Goal: Task Accomplishment & Management: Manage account settings

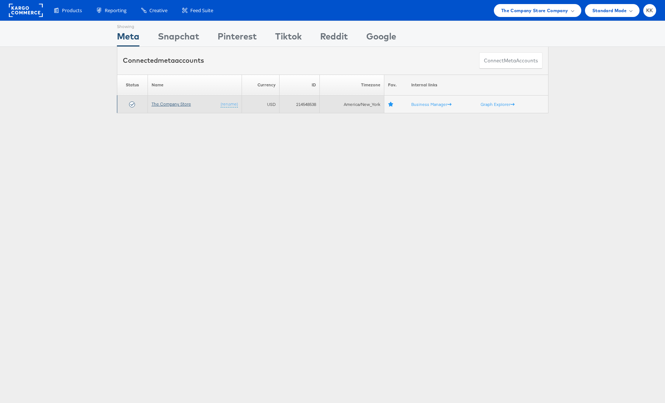
click at [175, 104] on link "The Company Store" at bounding box center [171, 104] width 39 height 6
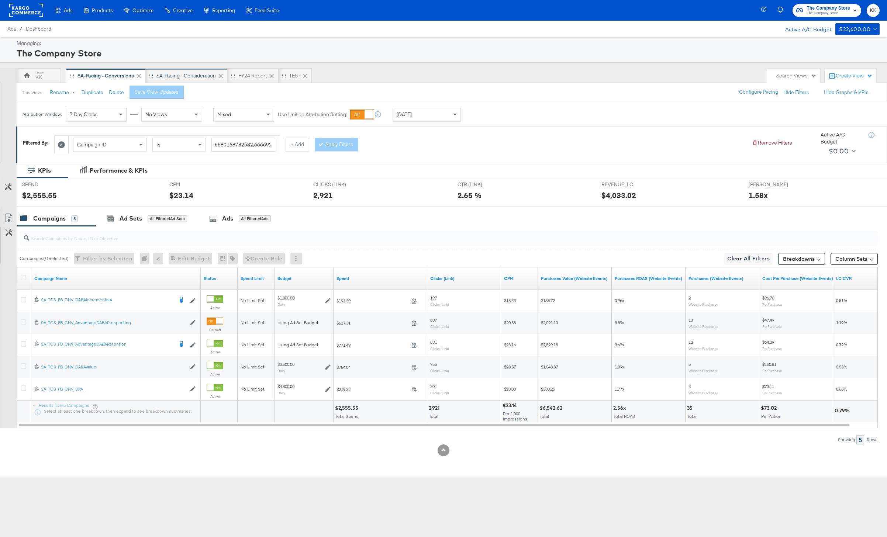
click at [200, 68] on div "SA-Pacing - Consideration" at bounding box center [186, 75] width 82 height 15
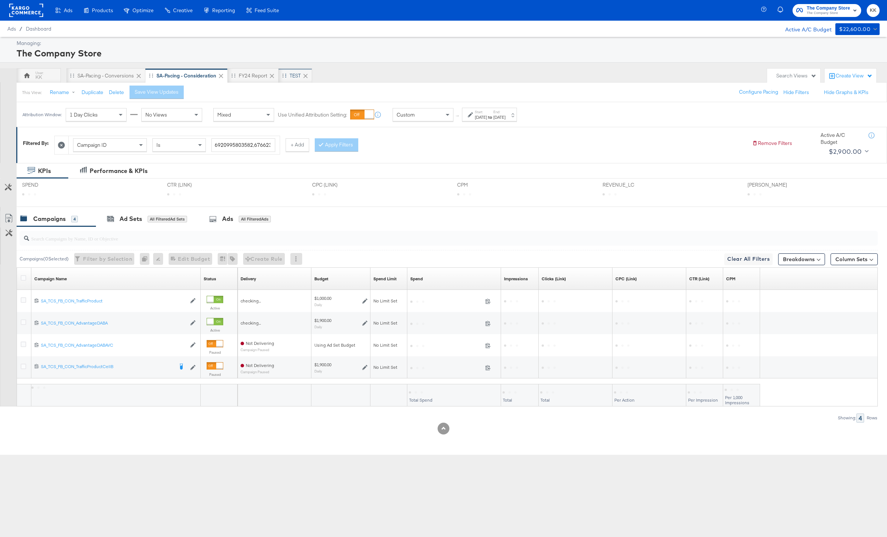
click at [297, 76] on div "TEST" at bounding box center [295, 75] width 11 height 7
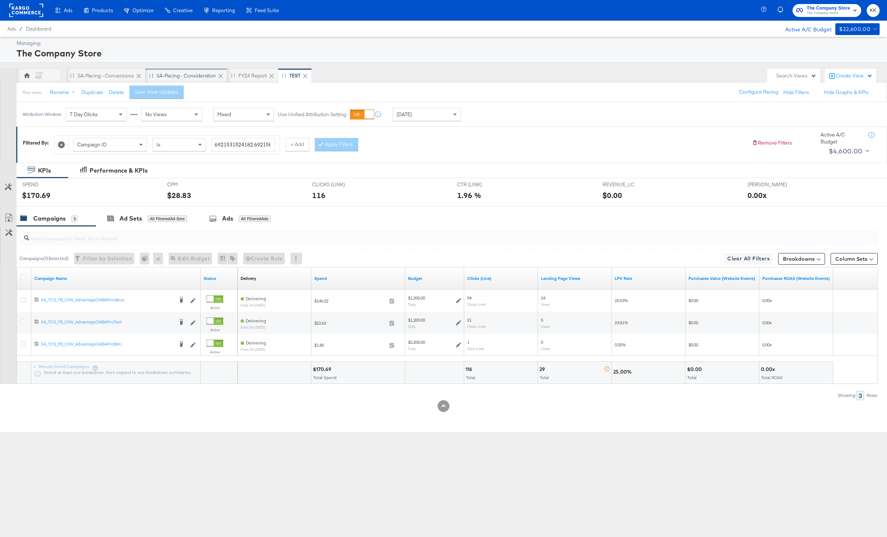
click at [188, 75] on div "SA-Pacing - Consideration" at bounding box center [185, 75] width 59 height 7
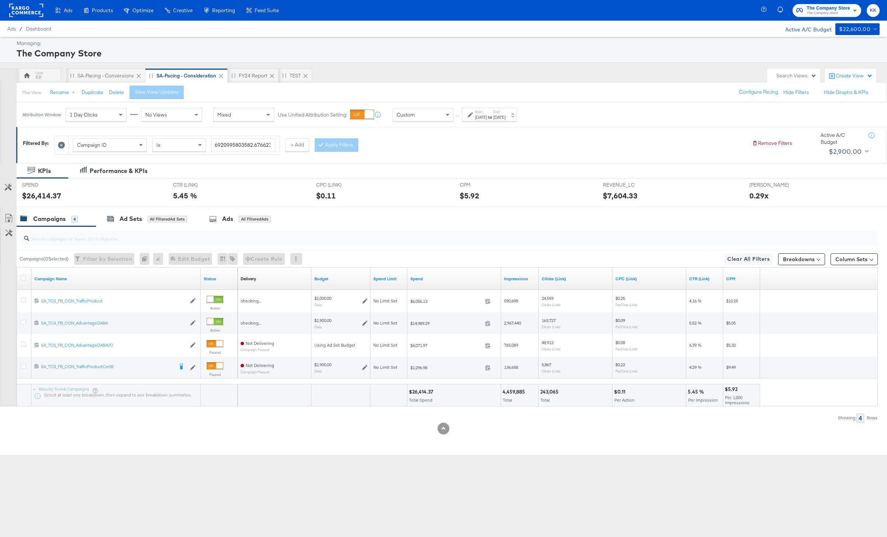
click at [505, 117] on div "[DATE]" at bounding box center [499, 117] width 12 height 6
click at [472, 177] on input "October 12th 2025" at bounding box center [485, 172] width 77 height 13
click at [467, 231] on td "13" at bounding box center [467, 231] width 13 height 10
type input "[DATE]"
click at [542, 210] on button "Apply" at bounding box center [534, 207] width 23 height 13
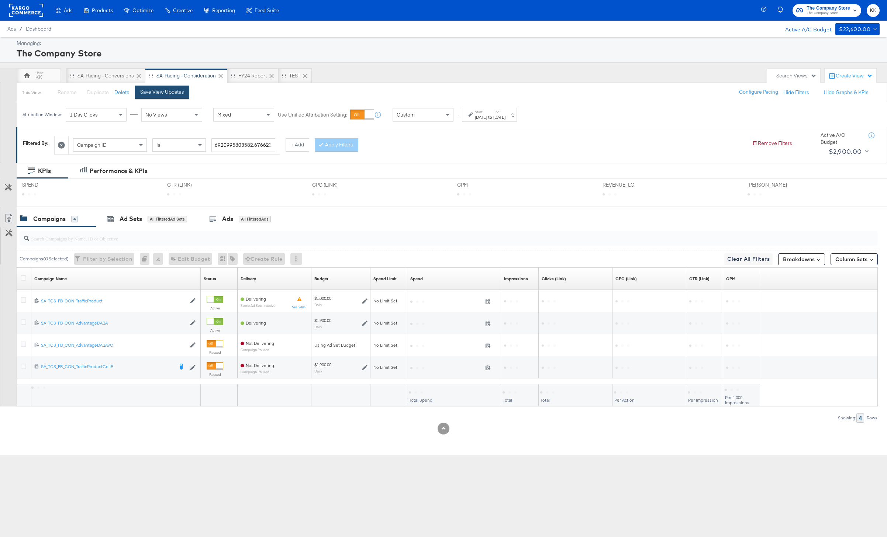
click at [161, 94] on div "Save View Updates" at bounding box center [162, 92] width 44 height 7
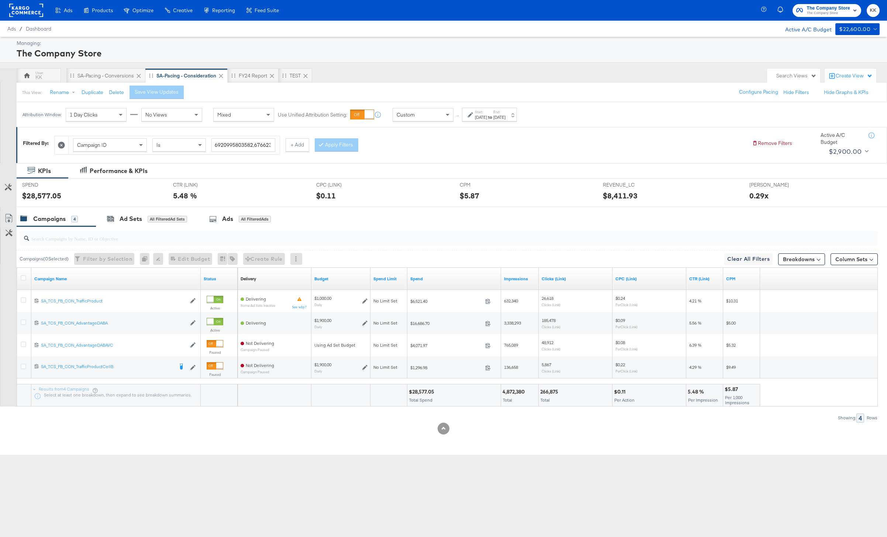
click at [422, 393] on div "$28,577.05" at bounding box center [423, 391] width 28 height 7
copy div "28,577.05"
click at [425, 119] on div "Custom" at bounding box center [423, 114] width 60 height 13
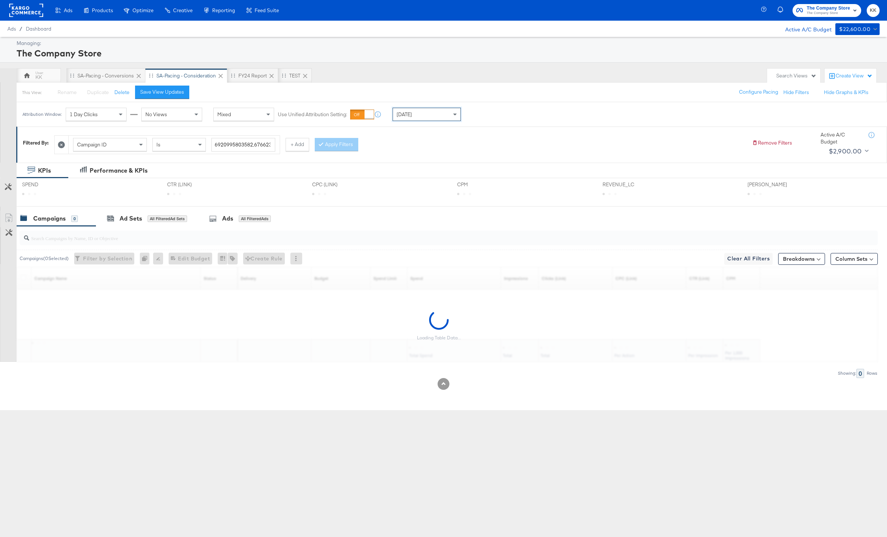
click at [423, 106] on div "Attribution Window: 1 Day Clicks No Views Mixed Use Unified Attribution Setting…" at bounding box center [243, 114] width 453 height 24
click at [422, 120] on div "[DATE]" at bounding box center [426, 114] width 67 height 13
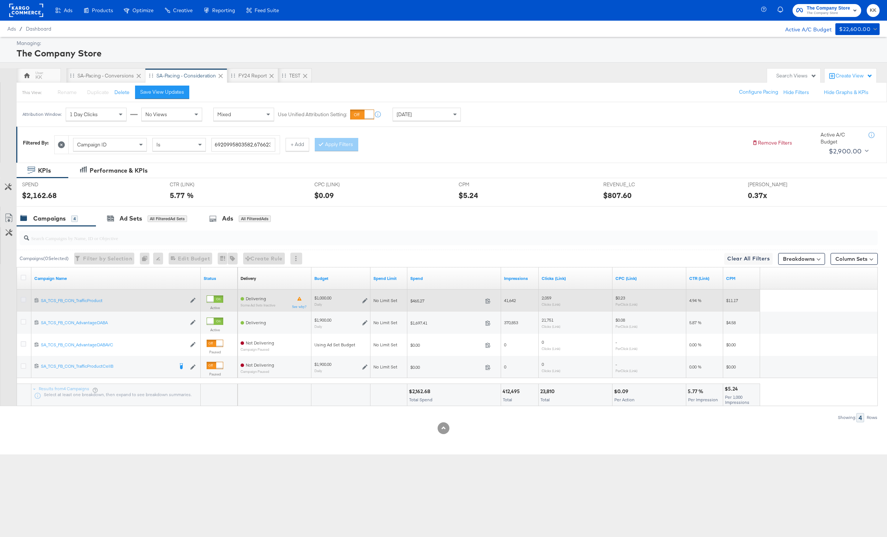
click at [24, 298] on icon at bounding box center [24, 300] width 6 height 6
click at [0, 0] on input "checkbox" at bounding box center [0, 0] width 0 height 0
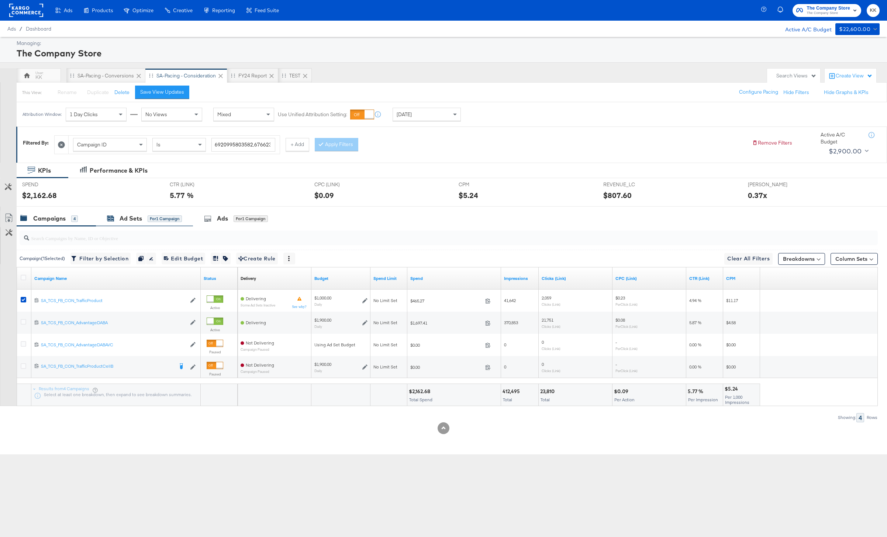
click at [147, 222] on div "Ad Sets for 1 Campaign" at bounding box center [144, 218] width 75 height 8
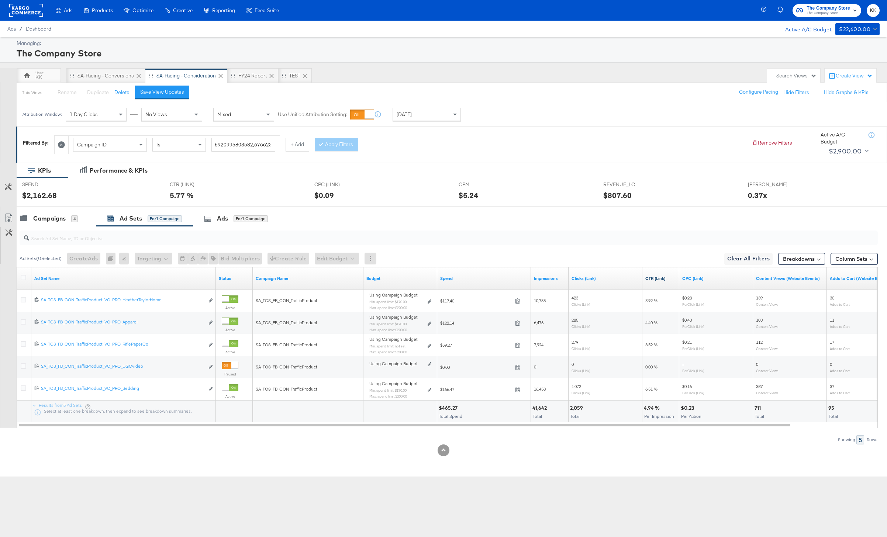
click at [657, 279] on link "CTR (Link)" at bounding box center [660, 279] width 31 height 6
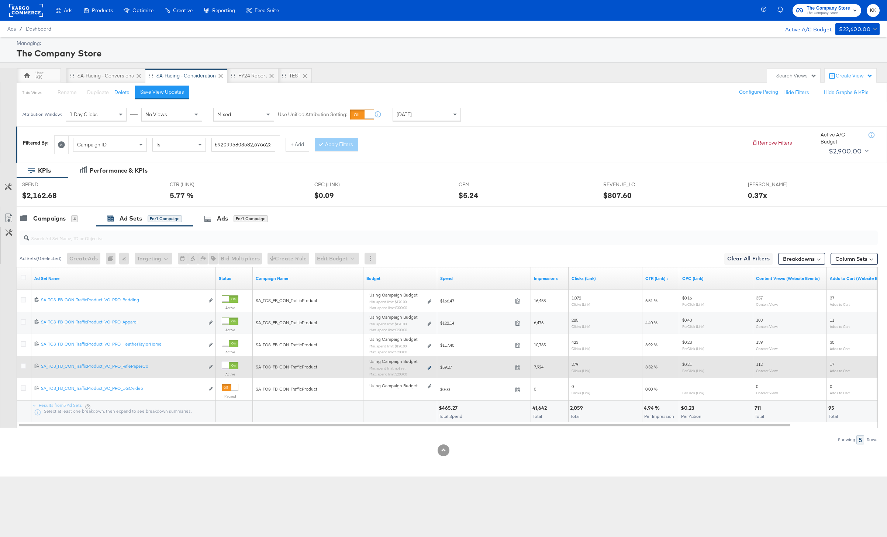
click at [427, 368] on icon at bounding box center [429, 368] width 4 height 4
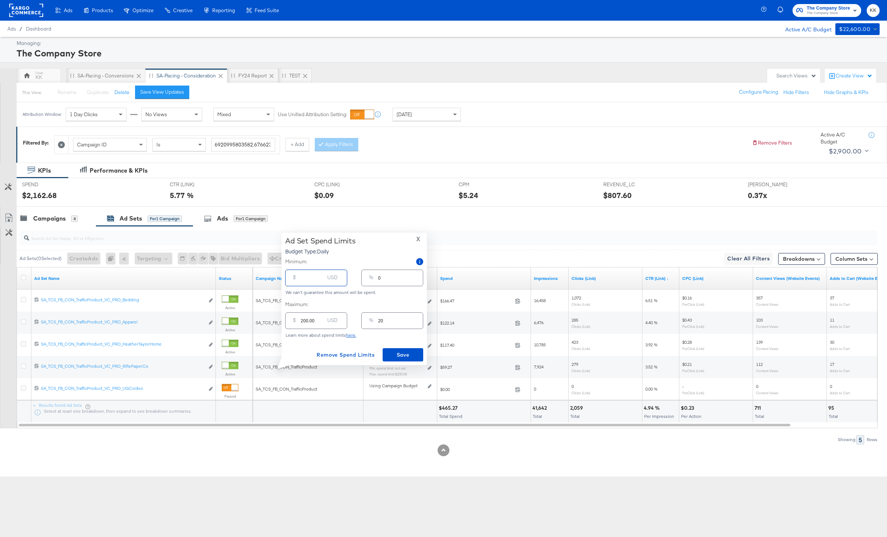
click at [302, 282] on input "number" at bounding box center [313, 275] width 24 height 16
type input "15"
type input "2"
type input "150"
type input "15"
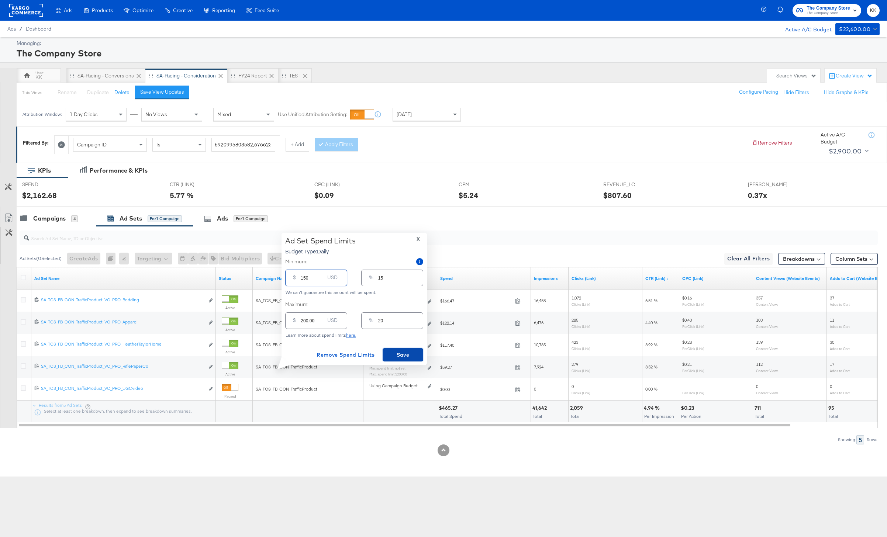
type input "150.00"
click at [401, 357] on span "Save" at bounding box center [402, 354] width 35 height 9
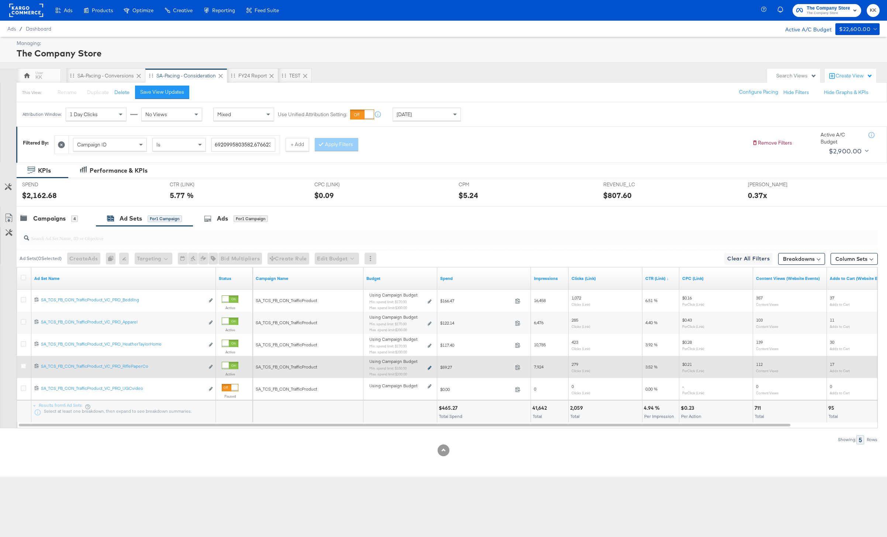
click at [429, 367] on icon at bounding box center [429, 368] width 4 height 4
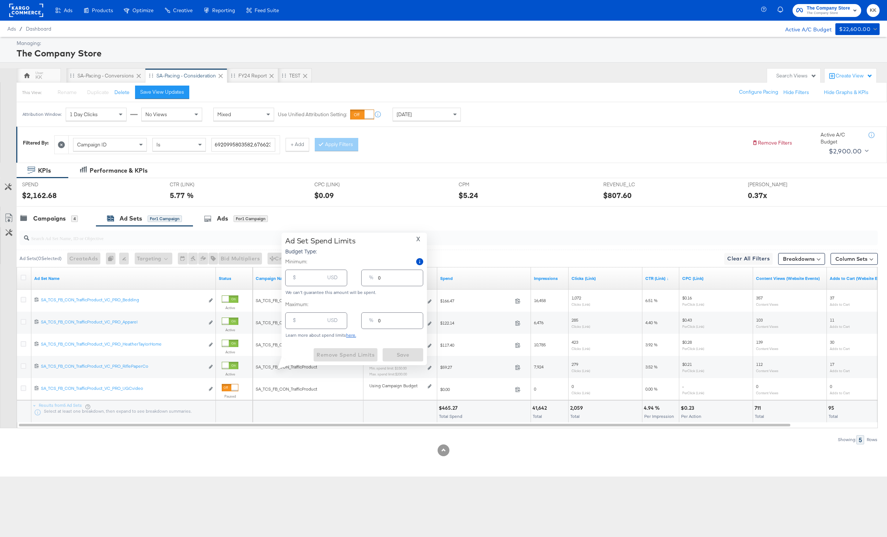
type input "150.00"
type input "15"
type input "200.00"
type input "20"
click at [305, 278] on input "150.00" at bounding box center [313, 275] width 24 height 16
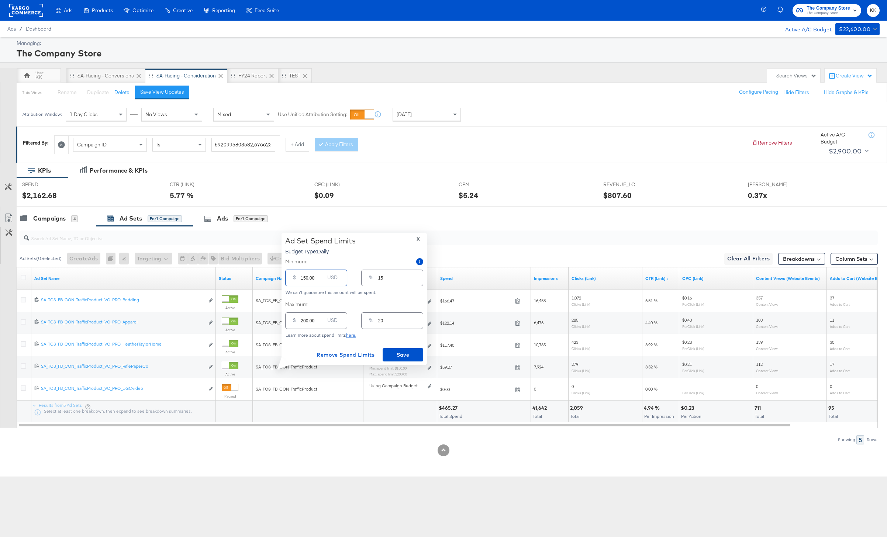
type input "10.00"
type input "1"
type input "170.00"
type input "17"
type input "170.00"
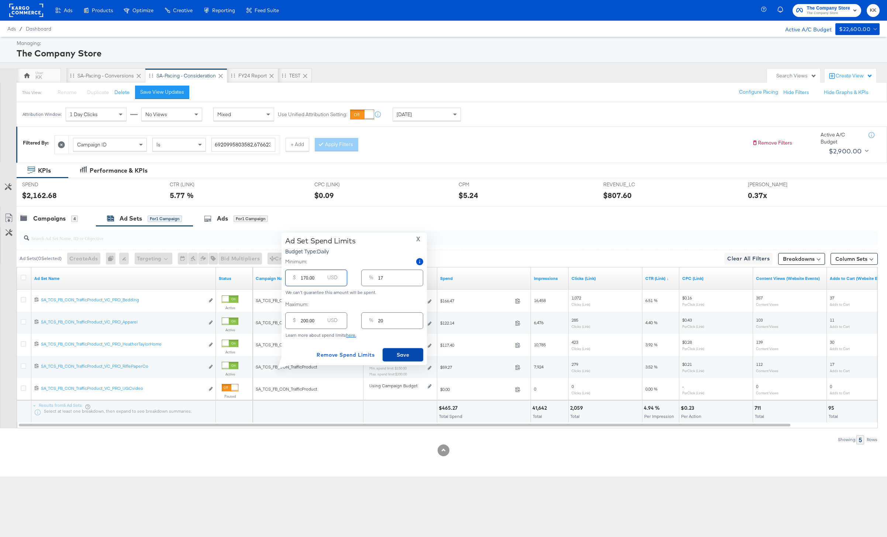
click at [411, 359] on span "Save" at bounding box center [402, 354] width 35 height 9
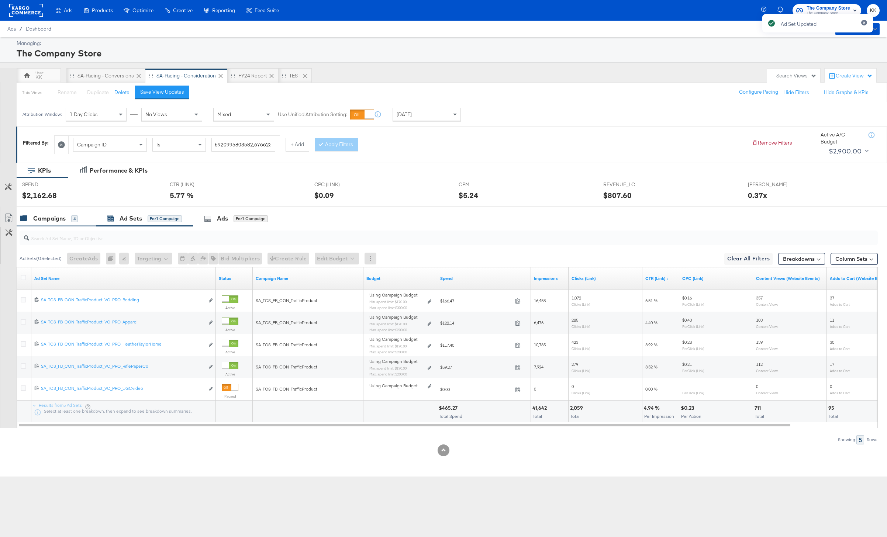
click at [63, 213] on div "Campaigns 4" at bounding box center [56, 219] width 79 height 16
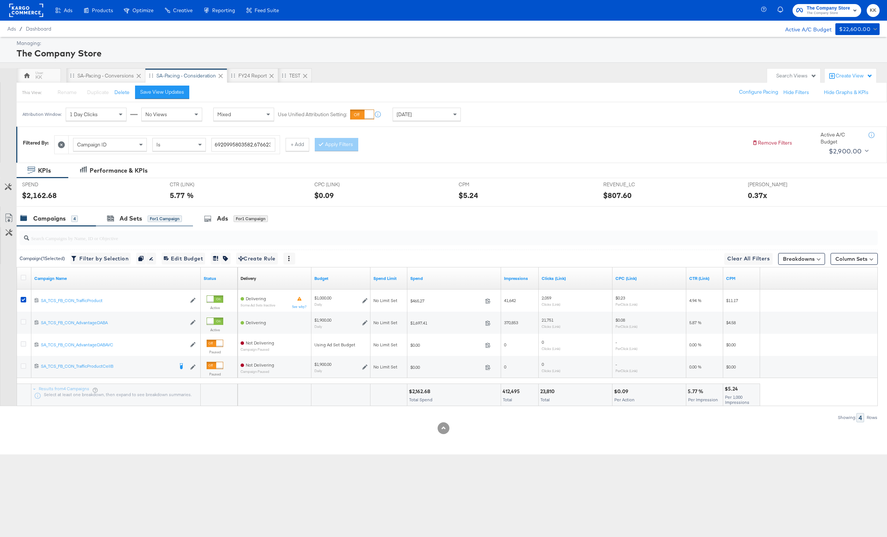
click at [140, 213] on div "Ad Sets for 1 Campaign" at bounding box center [144, 219] width 97 height 16
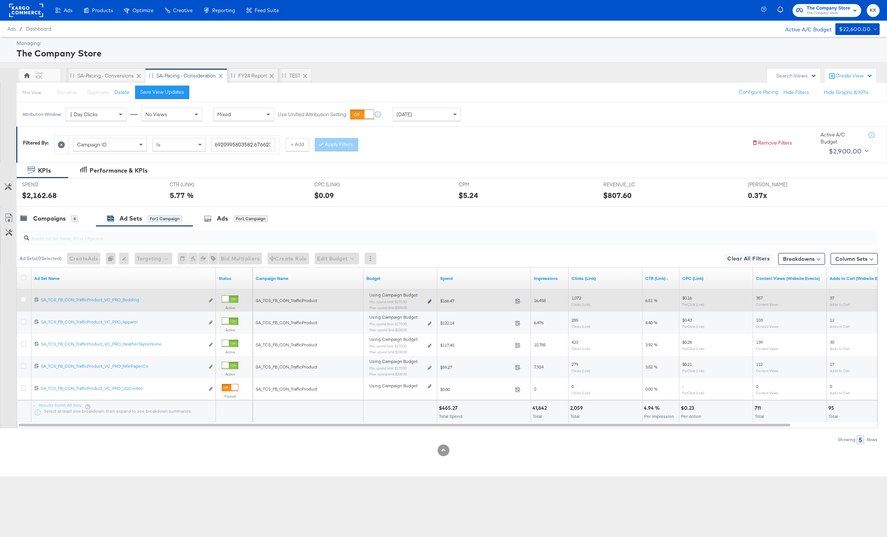
click at [428, 302] on icon at bounding box center [429, 302] width 4 height 4
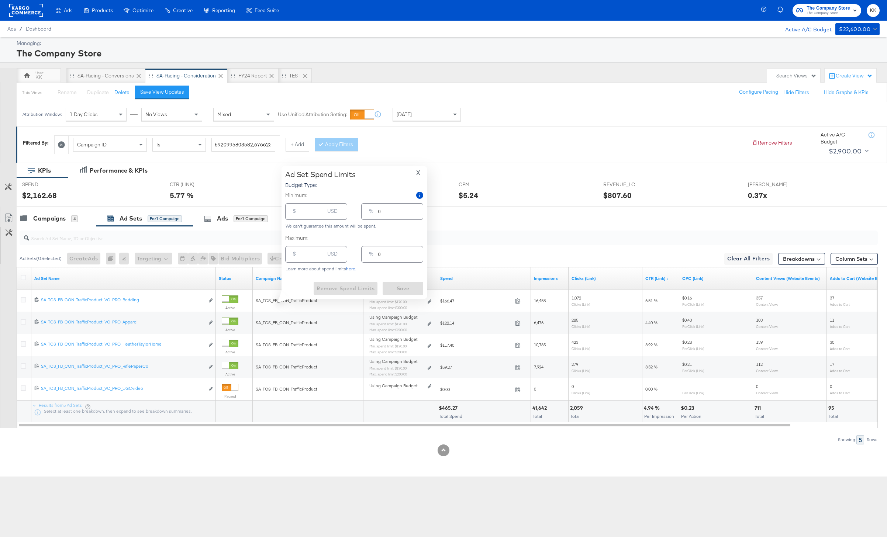
type input "170.00"
type input "17"
type input "300.00"
type input "30"
drag, startPoint x: 306, startPoint y: 214, endPoint x: 297, endPoint y: 214, distance: 9.6
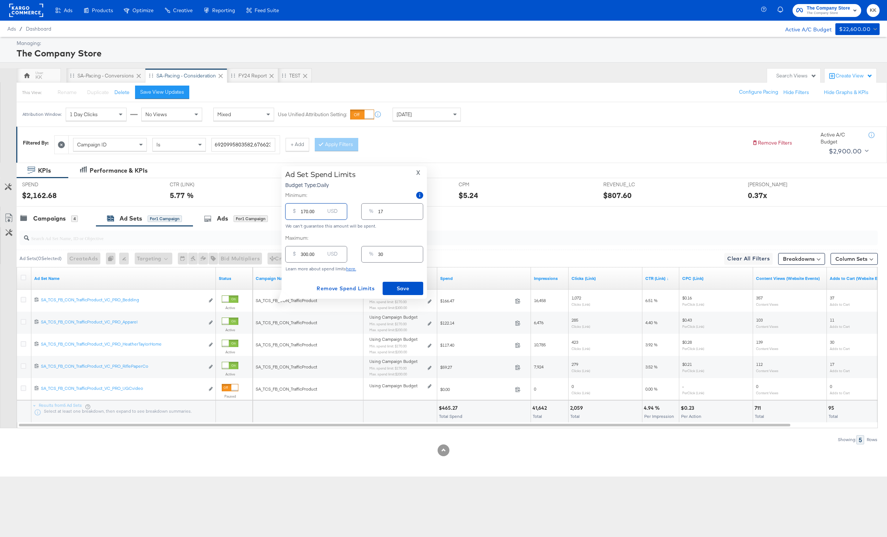
click at [297, 214] on div "$ 170.00 USD" at bounding box center [316, 211] width 62 height 17
type input "20.00"
type input "2"
type input "200.00"
type input "20"
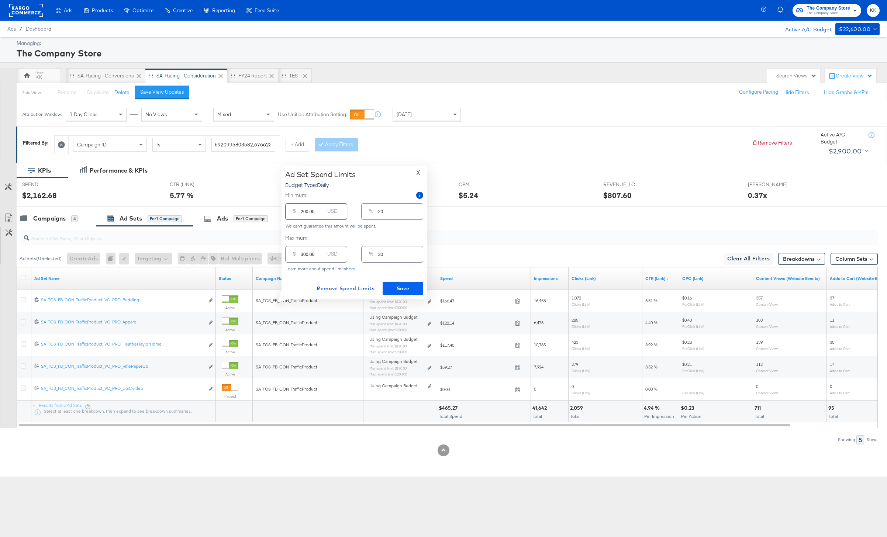
type input "200.00"
click at [395, 292] on span "Save" at bounding box center [402, 288] width 35 height 9
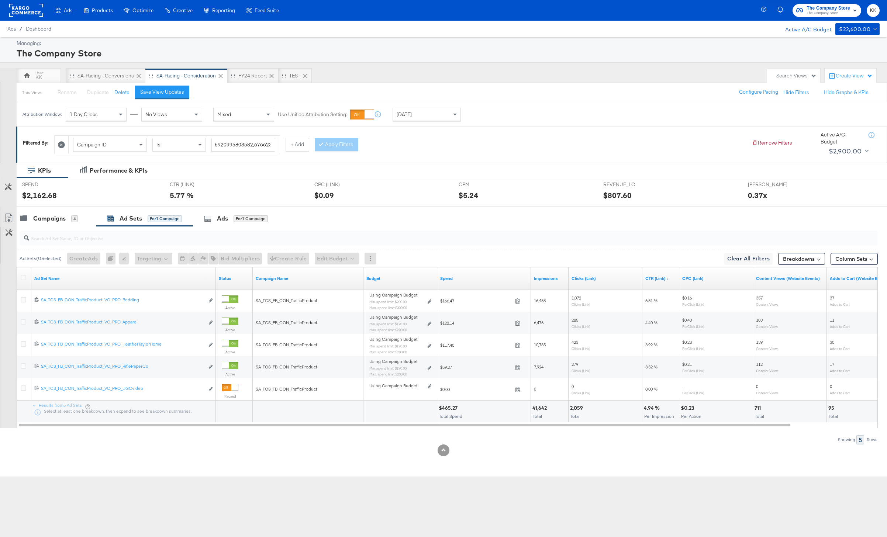
click at [63, 208] on div at bounding box center [443, 210] width 887 height 6
click at [58, 217] on div "Campaigns" at bounding box center [49, 218] width 32 height 8
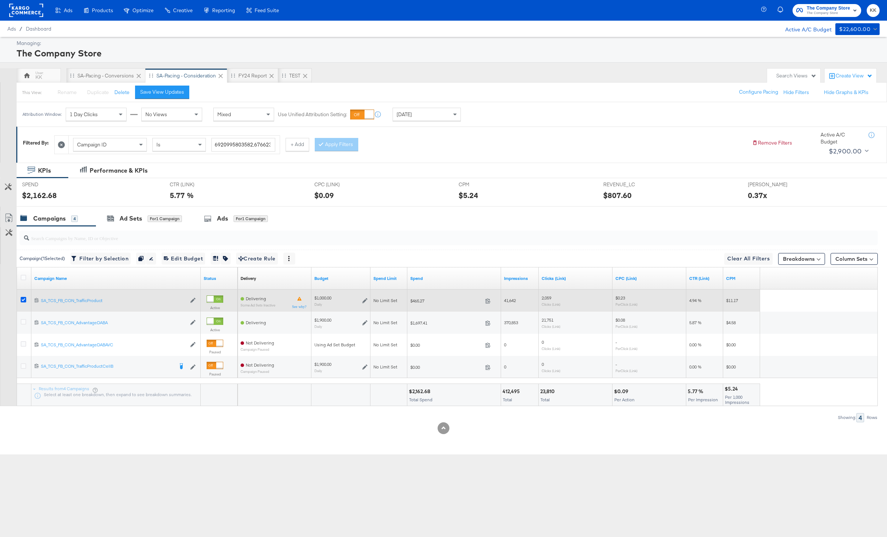
click at [21, 297] on icon at bounding box center [24, 300] width 6 height 6
click at [0, 0] on input "checkbox" at bounding box center [0, 0] width 0 height 0
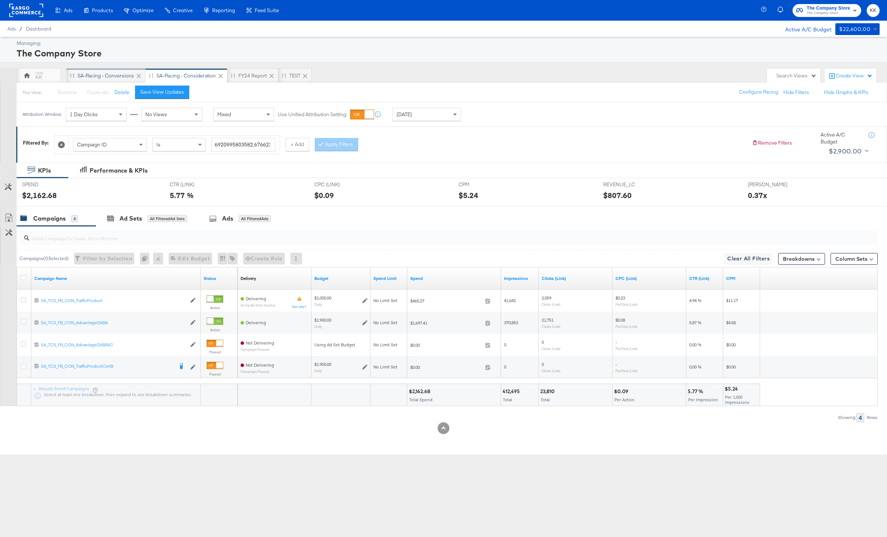
click at [87, 77] on div "SA-Pacing - Conversions" at bounding box center [105, 75] width 56 height 7
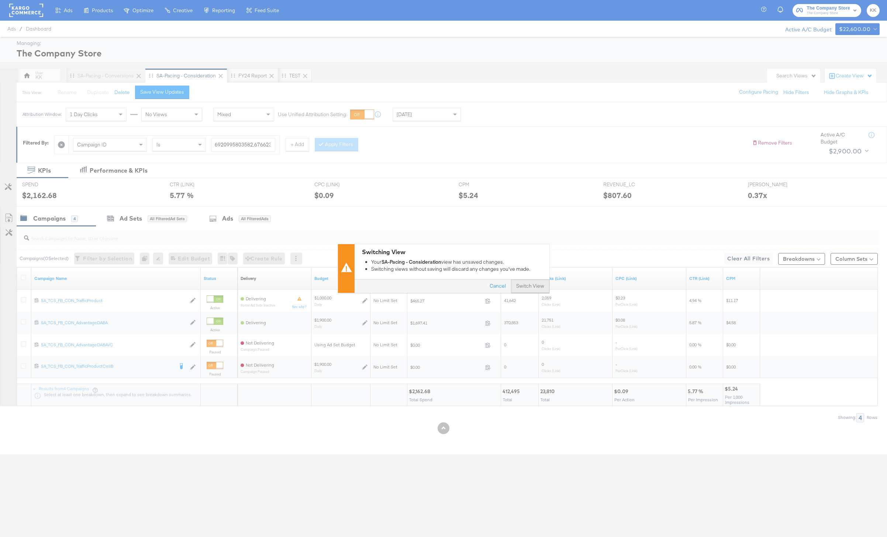
click at [536, 280] on button "Switch View" at bounding box center [530, 286] width 38 height 13
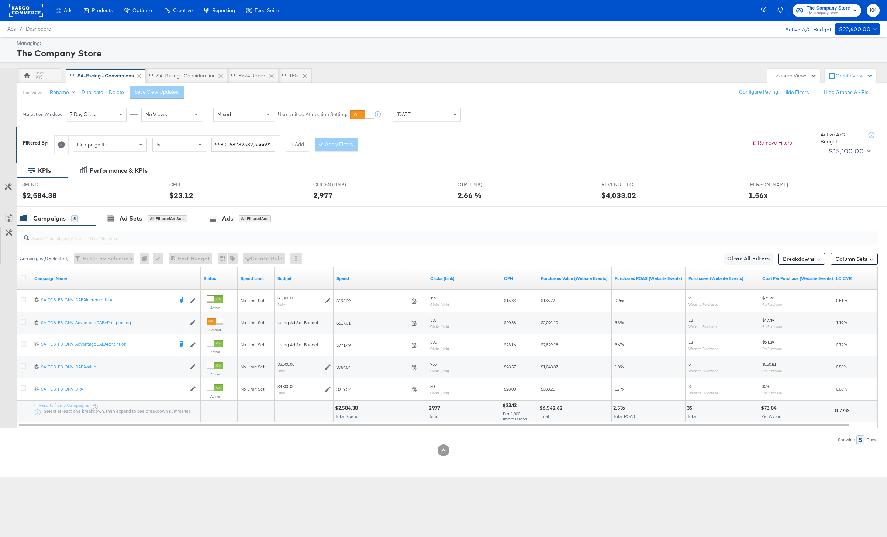
click at [432, 114] on div "[DATE]" at bounding box center [426, 114] width 67 height 13
click at [478, 121] on div "Start: Oct 14th 2025 to End: Oct 14th 2025" at bounding box center [489, 115] width 55 height 14
click at [404, 176] on input "[DATE]" at bounding box center [401, 172] width 80 height 13
click at [382, 212] on td "29" at bounding box center [381, 210] width 13 height 10
type input "September 29th 2025"
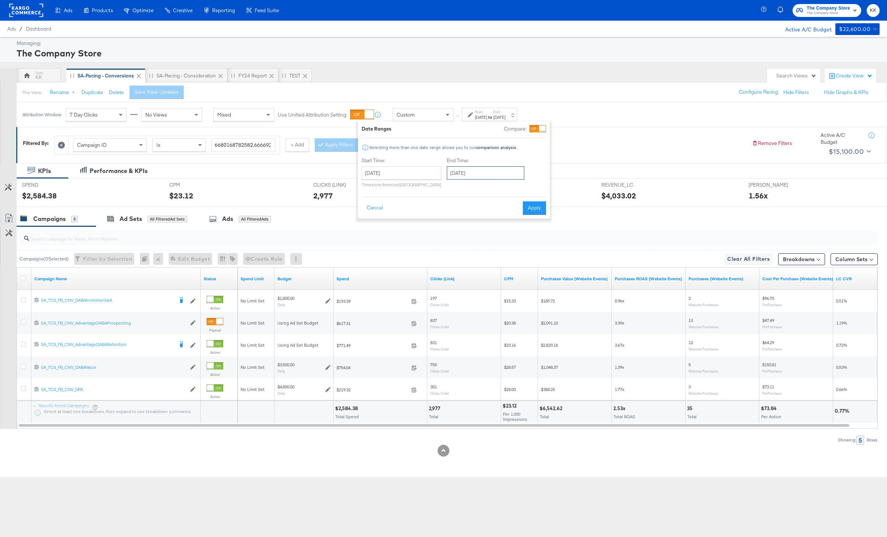
click at [491, 173] on input "[DATE]" at bounding box center [485, 172] width 77 height 13
click at [467, 231] on td "13" at bounding box center [467, 231] width 13 height 10
type input "[DATE]"
click at [541, 207] on button "Apply" at bounding box center [534, 207] width 23 height 13
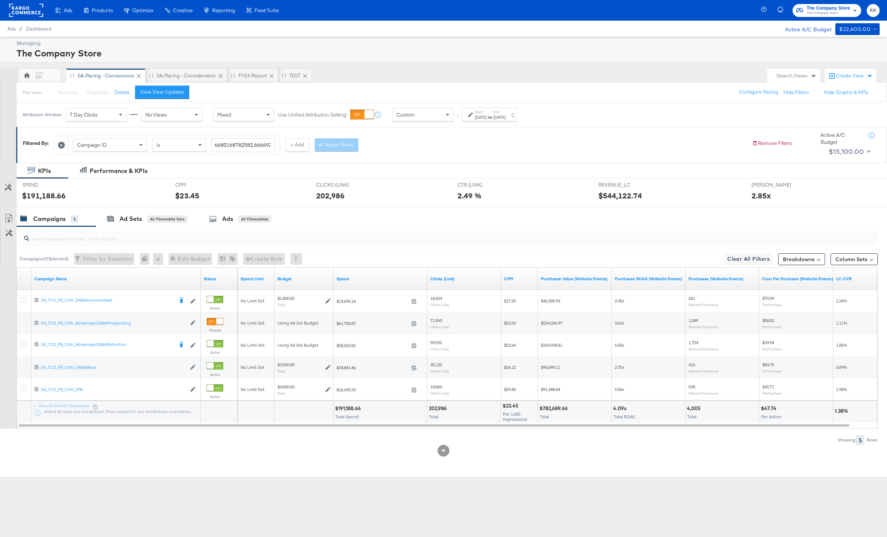
click at [353, 402] on div "$191,188.66" at bounding box center [349, 408] width 28 height 7
copy div "191,188.66"
click at [403, 122] on div "Attribution Window: 7 Day Clicks No Views Mixed Use Unified Attribution Setting…" at bounding box center [271, 114] width 509 height 25
click at [416, 118] on div "Custom" at bounding box center [423, 114] width 60 height 13
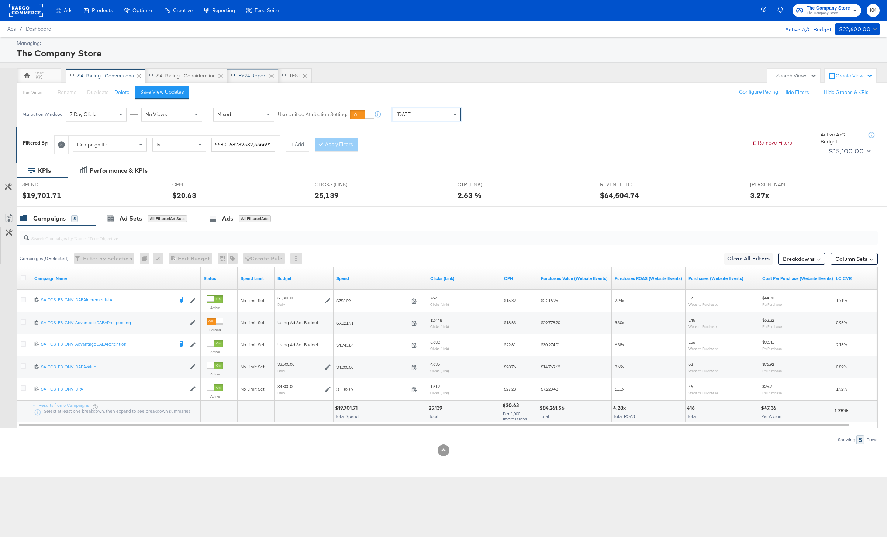
click at [255, 73] on div "FY24 Report" at bounding box center [252, 75] width 28 height 7
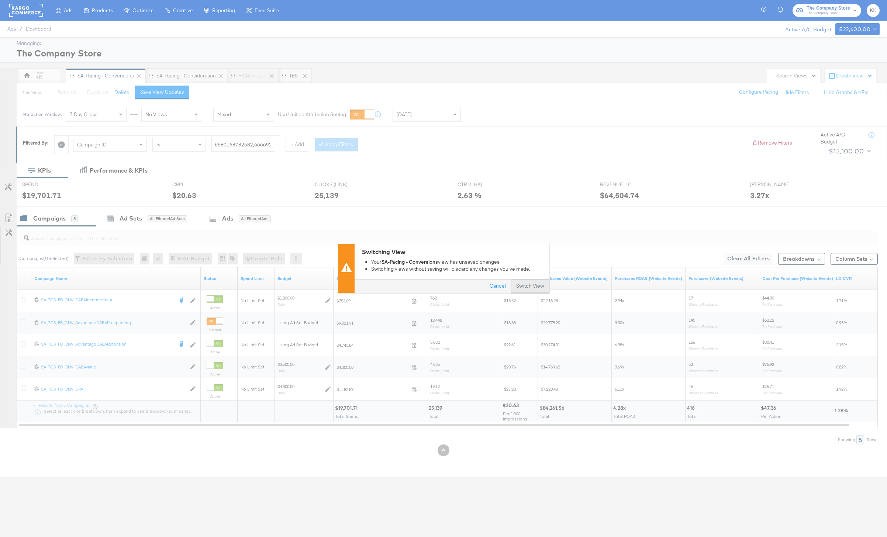
click at [530, 288] on button "Switch View" at bounding box center [530, 286] width 38 height 13
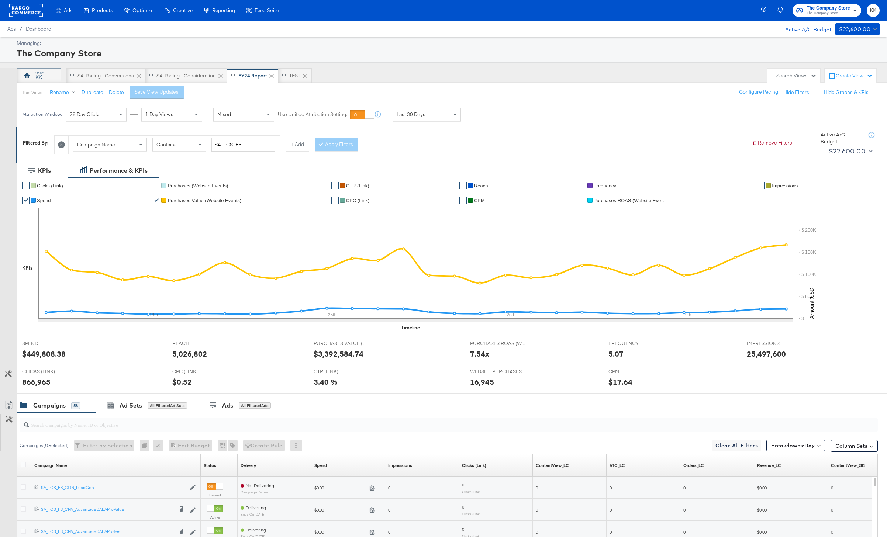
click at [34, 77] on div "KK" at bounding box center [39, 75] width 44 height 15
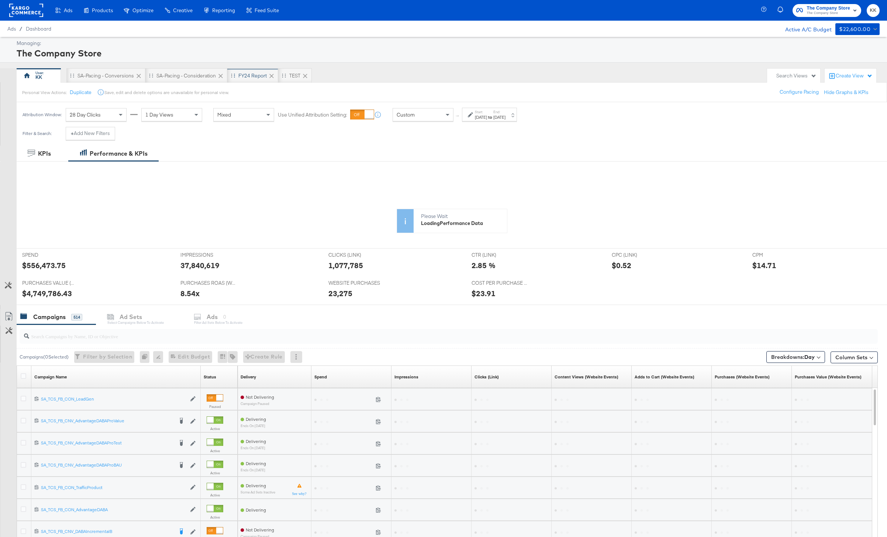
click at [260, 77] on div "FY24 Report" at bounding box center [252, 75] width 28 height 7
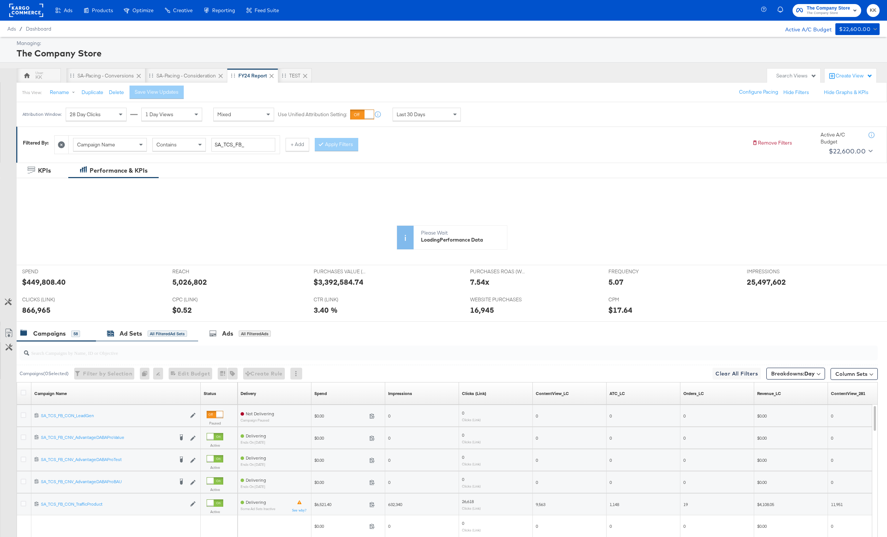
click at [154, 331] on div "All Filtered Ad Sets" at bounding box center [167, 333] width 39 height 7
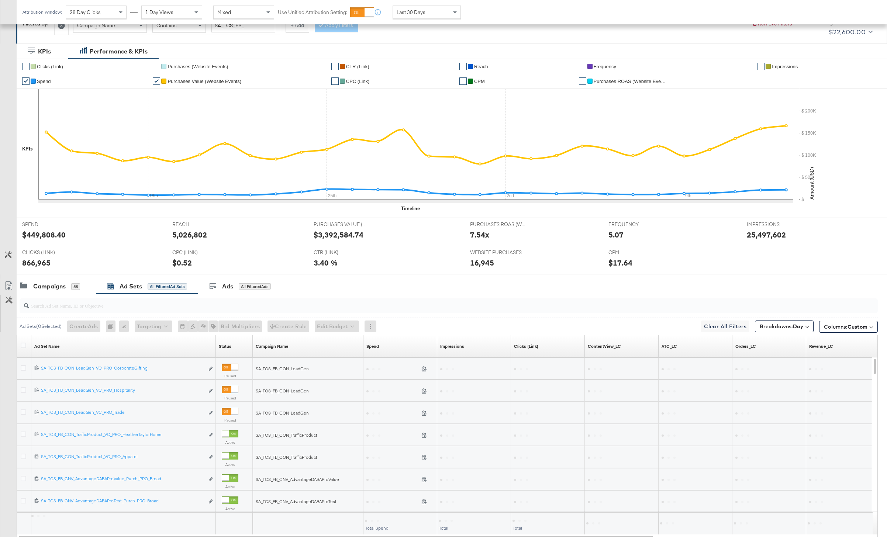
scroll to position [132, 0]
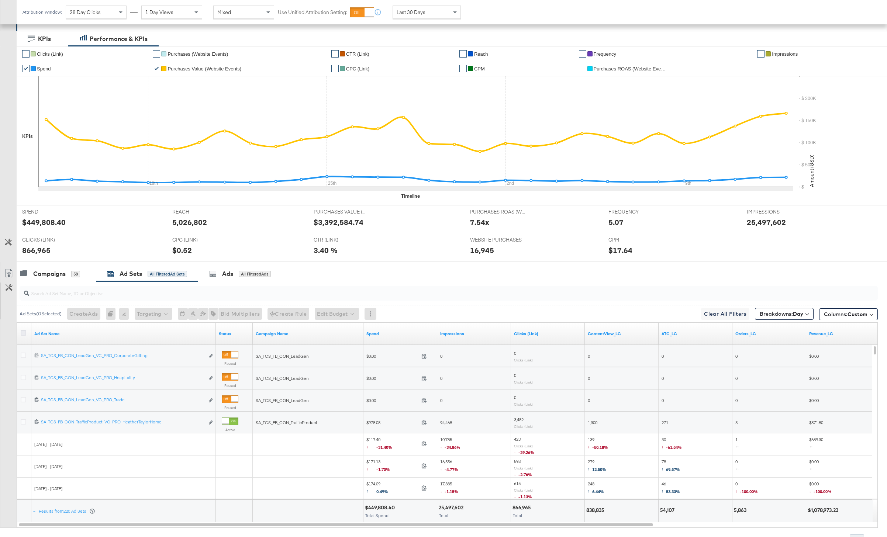
click at [25, 332] on icon at bounding box center [24, 333] width 6 height 6
click at [0, 0] on input "checkbox" at bounding box center [0, 0] width 0 height 0
click at [10, 272] on icon at bounding box center [8, 273] width 9 height 9
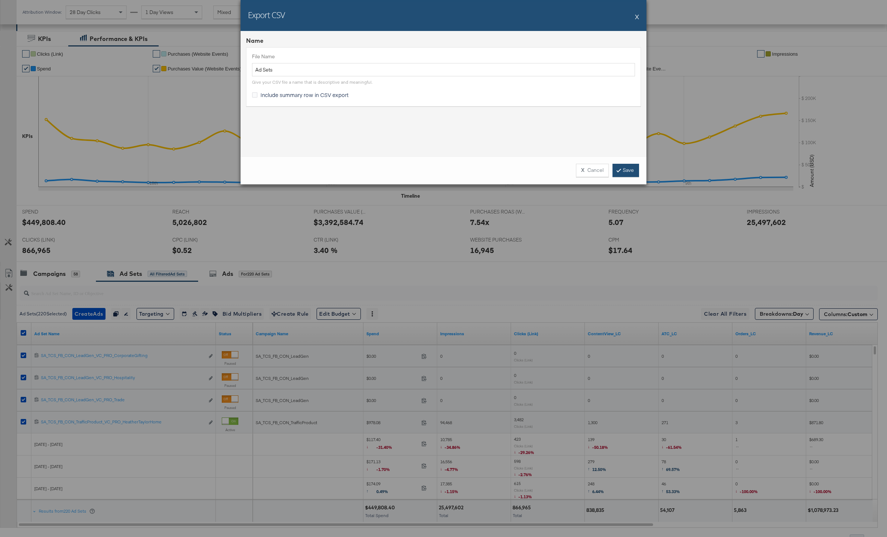
click at [630, 170] on link "Save" at bounding box center [625, 170] width 27 height 13
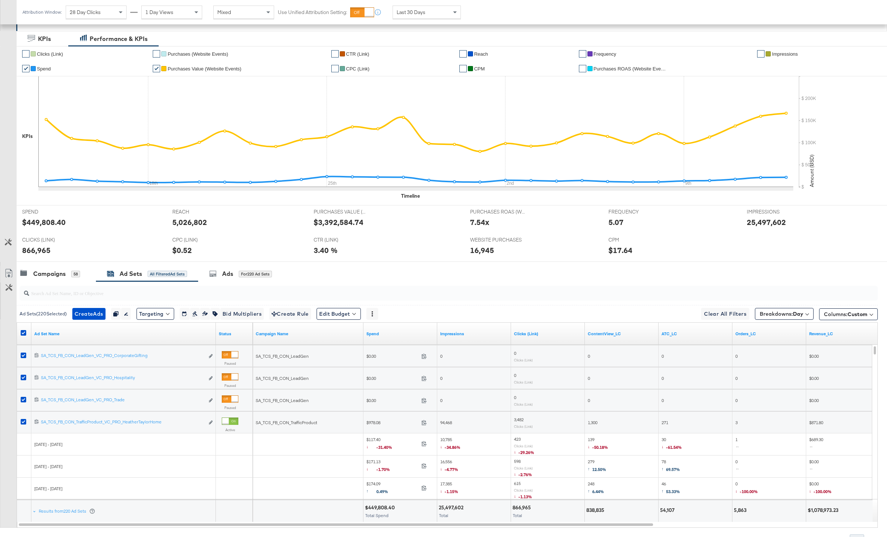
scroll to position [0, 0]
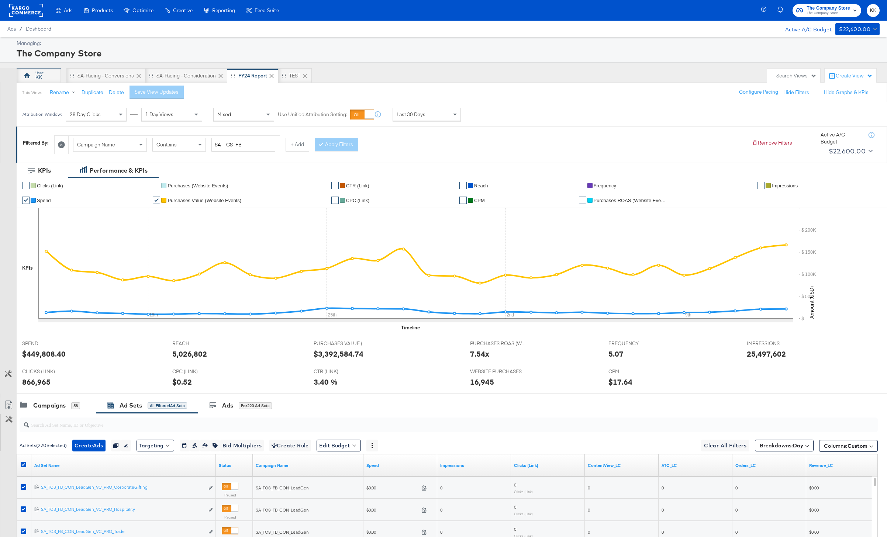
click at [45, 77] on div "KK" at bounding box center [39, 75] width 44 height 15
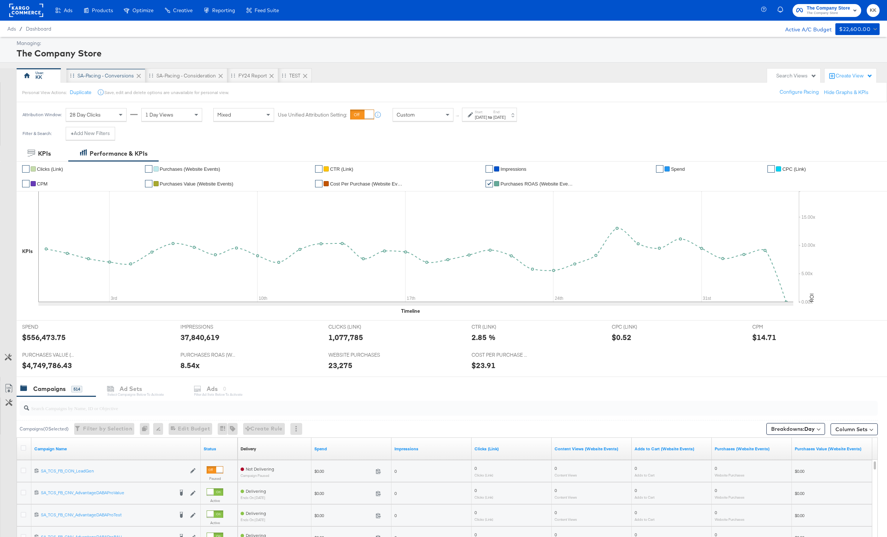
click at [100, 75] on div "SA-Pacing - Conversions" at bounding box center [105, 75] width 56 height 7
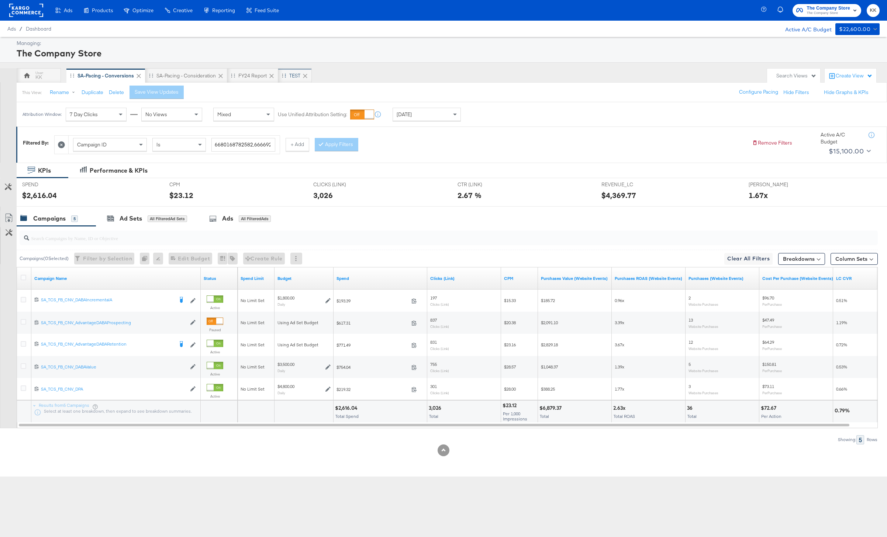
click at [294, 75] on div "TEST" at bounding box center [294, 75] width 11 height 7
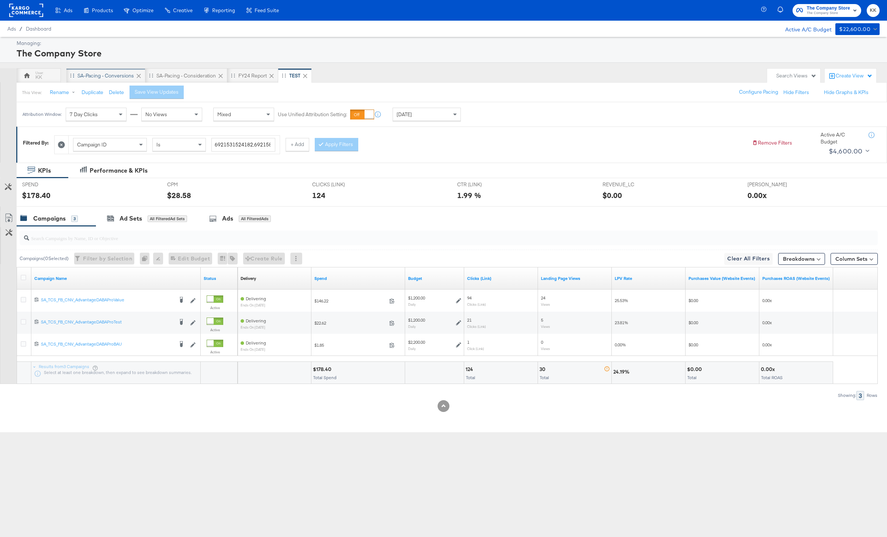
click at [99, 77] on div "SA-Pacing - Conversions" at bounding box center [105, 75] width 56 height 7
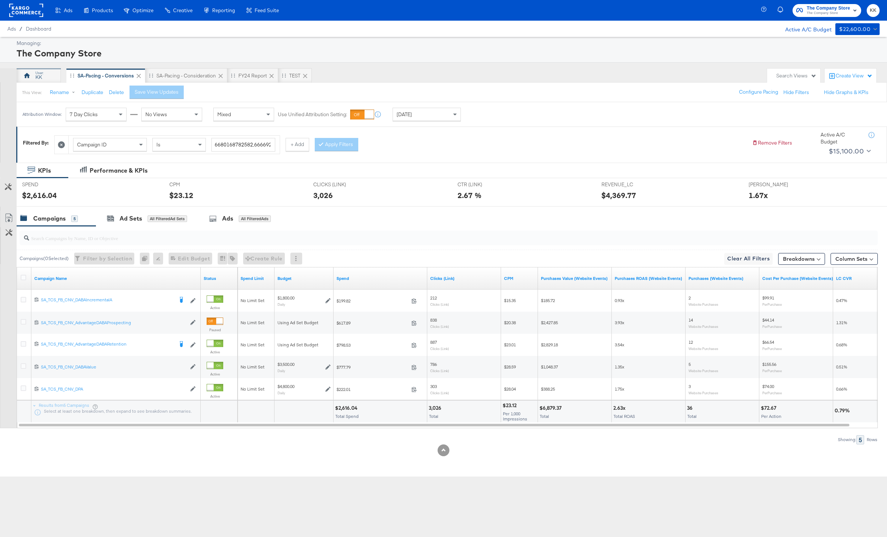
click at [51, 70] on div "KK" at bounding box center [39, 75] width 44 height 15
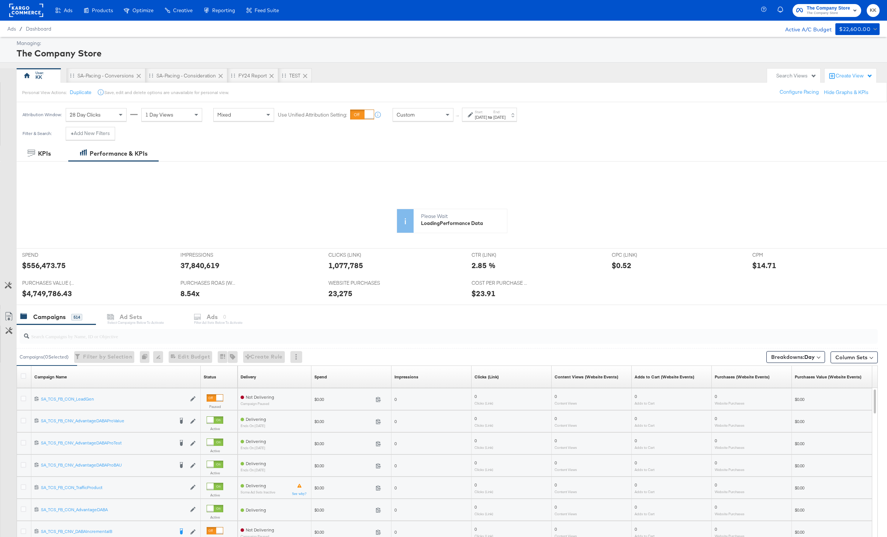
click at [480, 115] on div "Sep 30th 2024" at bounding box center [481, 117] width 12 height 6
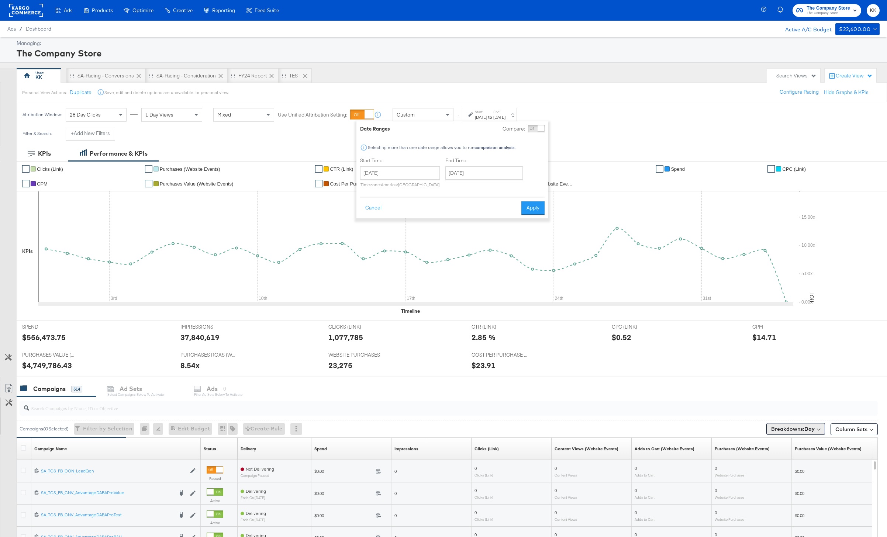
click at [665, 402] on button "Breakdowns: Day" at bounding box center [795, 429] width 59 height 12
click at [665, 311] on button "[Reset]" at bounding box center [812, 312] width 18 height 12
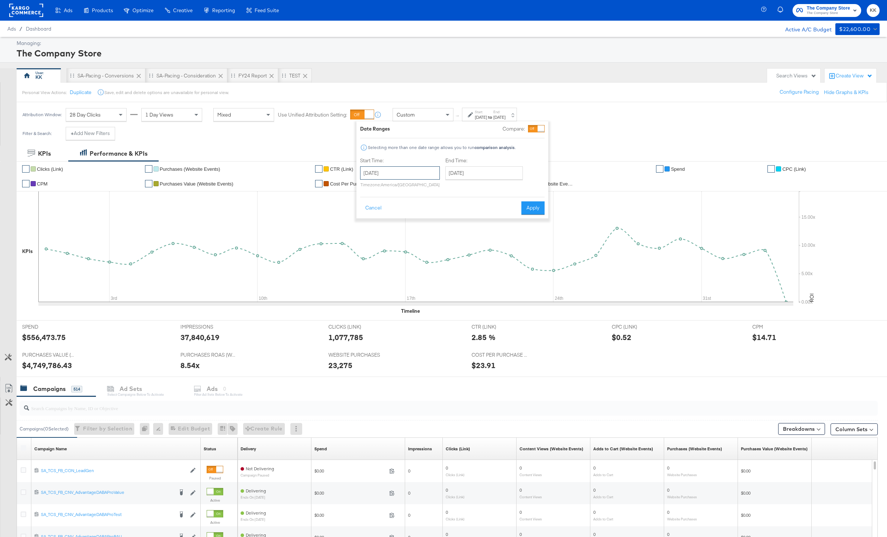
click at [392, 171] on input "September 30th 2024" at bounding box center [400, 172] width 80 height 13
click at [364, 195] on th "Su" at bounding box center [368, 200] width 13 height 10
click at [364, 194] on th "‹" at bounding box center [368, 188] width 13 height 13
click at [364, 193] on span "‹" at bounding box center [368, 188] width 11 height 11
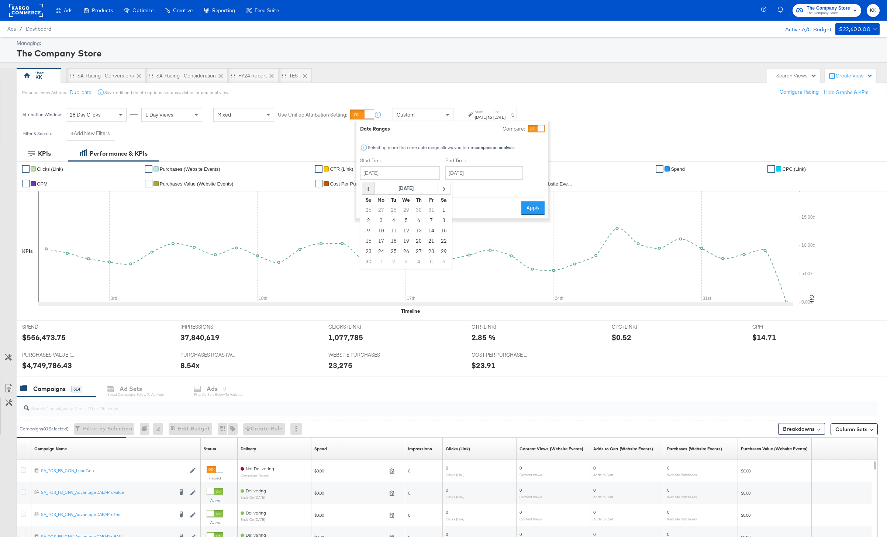
click at [364, 193] on span "‹" at bounding box center [368, 188] width 11 height 11
click at [378, 218] on td "5" at bounding box center [381, 220] width 13 height 10
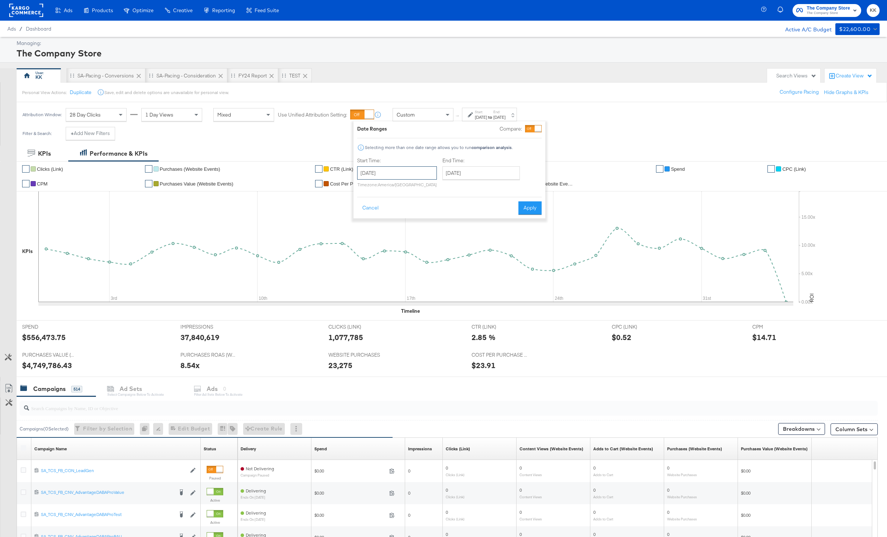
click at [408, 173] on input "February 5th 2024" at bounding box center [397, 172] width 80 height 13
click at [410, 186] on th "February 2024" at bounding box center [403, 188] width 63 height 13
click at [442, 191] on span "›" at bounding box center [443, 188] width 6 height 11
click at [395, 211] on td "Feb" at bounding box center [392, 204] width 22 height 18
click at [377, 223] on td "3" at bounding box center [378, 220] width 13 height 10
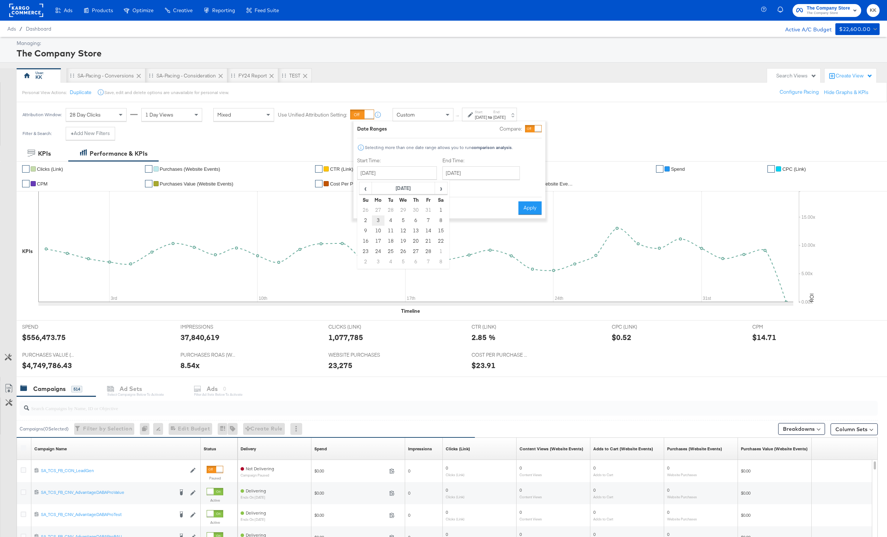
type input "[DATE]"
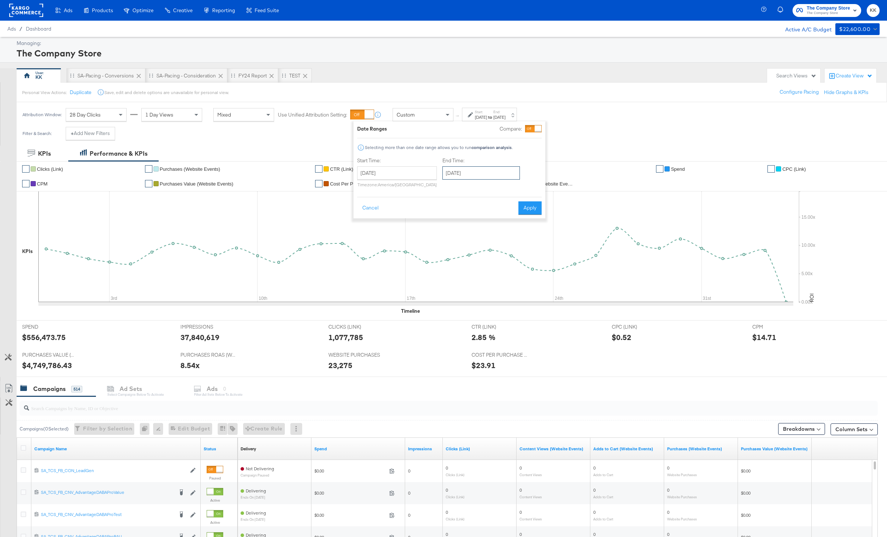
click at [474, 176] on input "[DATE]" at bounding box center [480, 172] width 77 height 13
click at [452, 260] on td "2" at bounding box center [450, 262] width 13 height 10
type input "March 2nd 2025"
click at [533, 209] on button "Apply" at bounding box center [530, 207] width 23 height 13
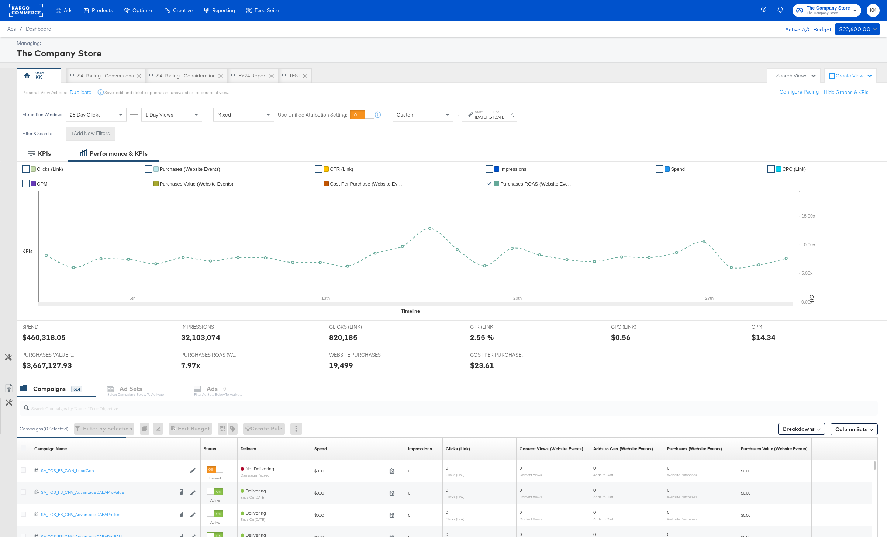
click at [91, 134] on button "+ Add New Filters" at bounding box center [90, 133] width 49 height 13
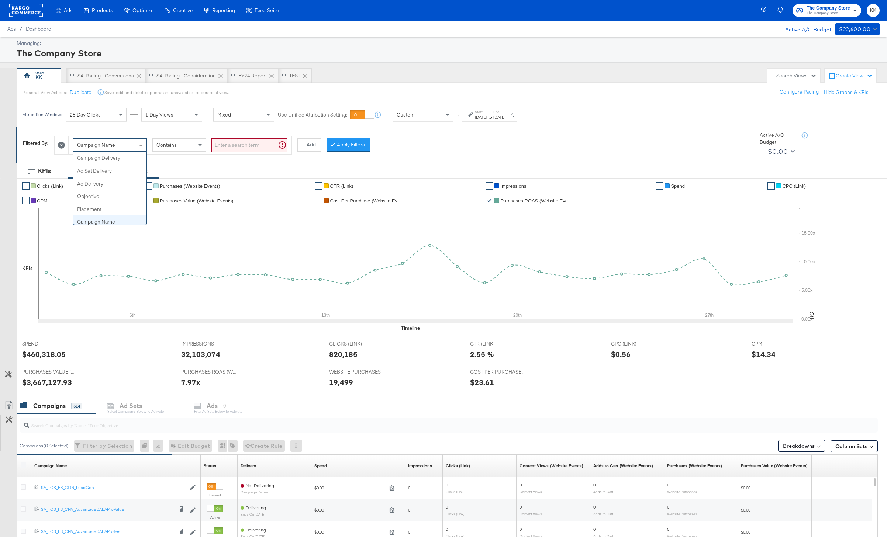
click at [95, 146] on span "Campaign Name" at bounding box center [96, 145] width 38 height 7
click at [226, 145] on input "search" at bounding box center [249, 145] width 76 height 14
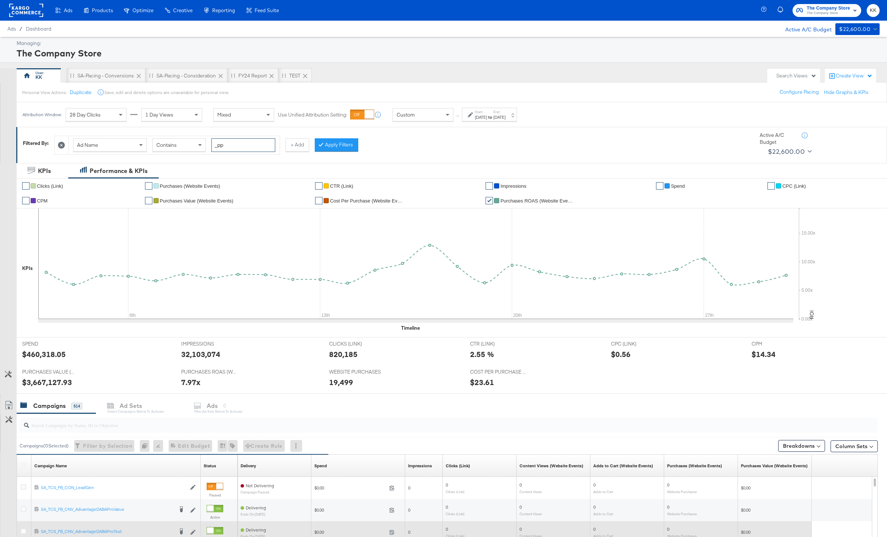
type input "_pp"
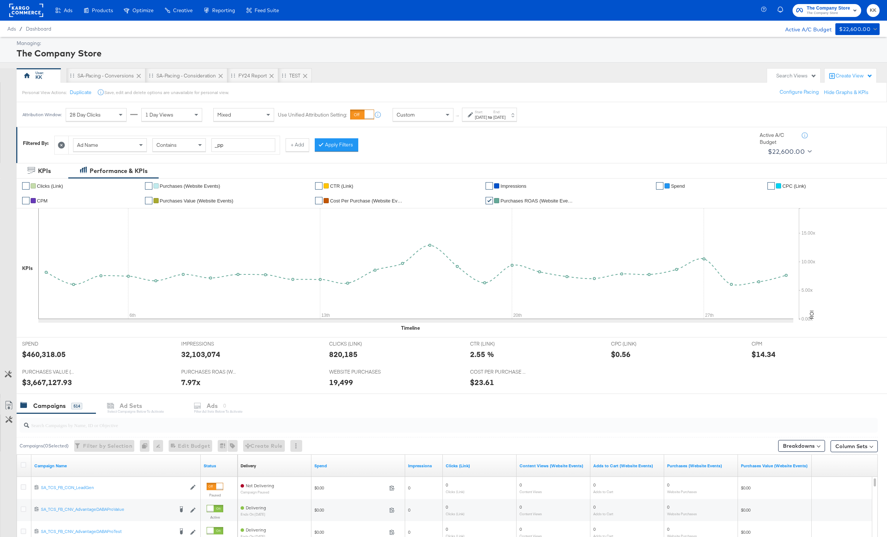
click at [62, 143] on icon at bounding box center [61, 145] width 7 height 7
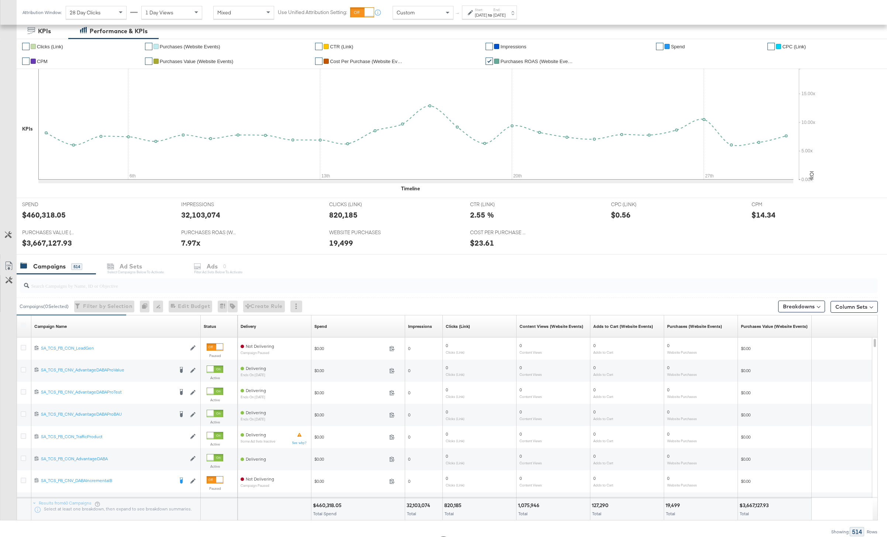
scroll to position [124, 0]
click at [505, 13] on div "Mar 2nd 2025" at bounding box center [499, 15] width 12 height 6
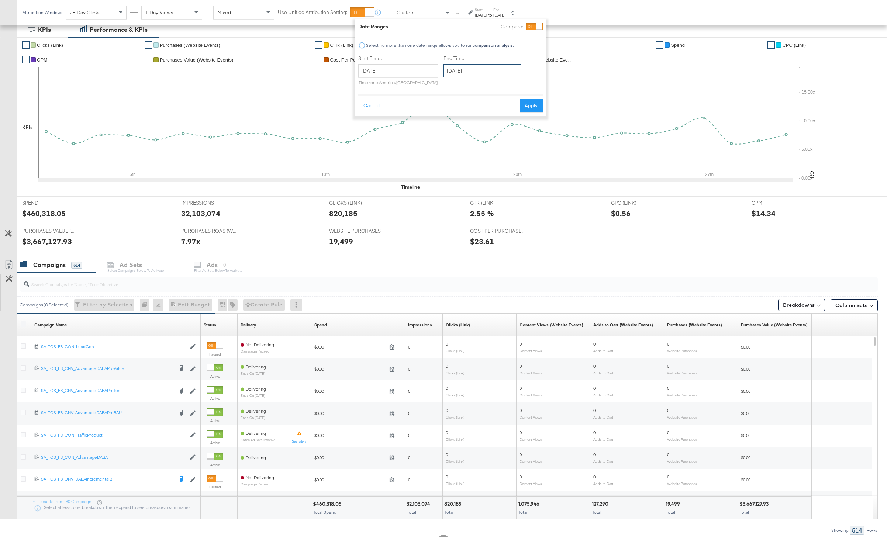
click at [482, 71] on input "March 2nd 2025" at bounding box center [481, 70] width 77 height 13
click at [523, 88] on span "›" at bounding box center [527, 85] width 11 height 11
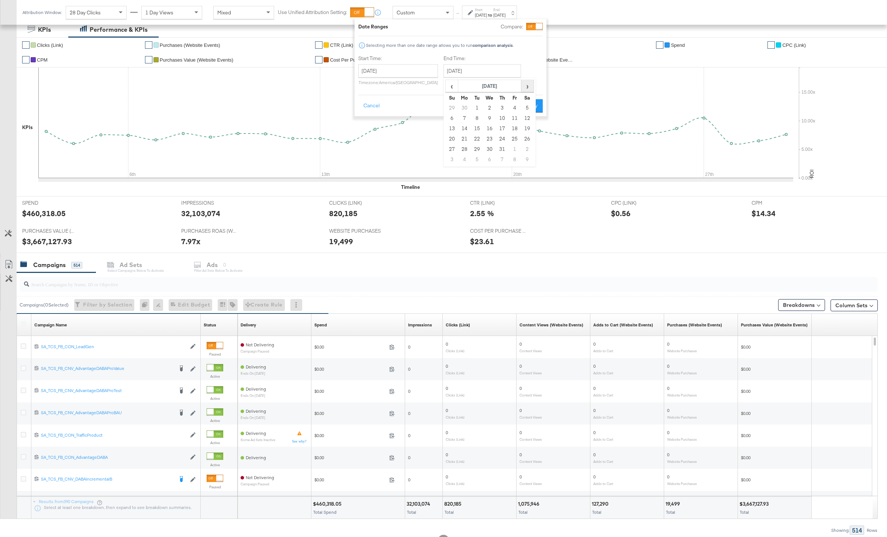
click at [523, 88] on span "›" at bounding box center [527, 85] width 11 height 11
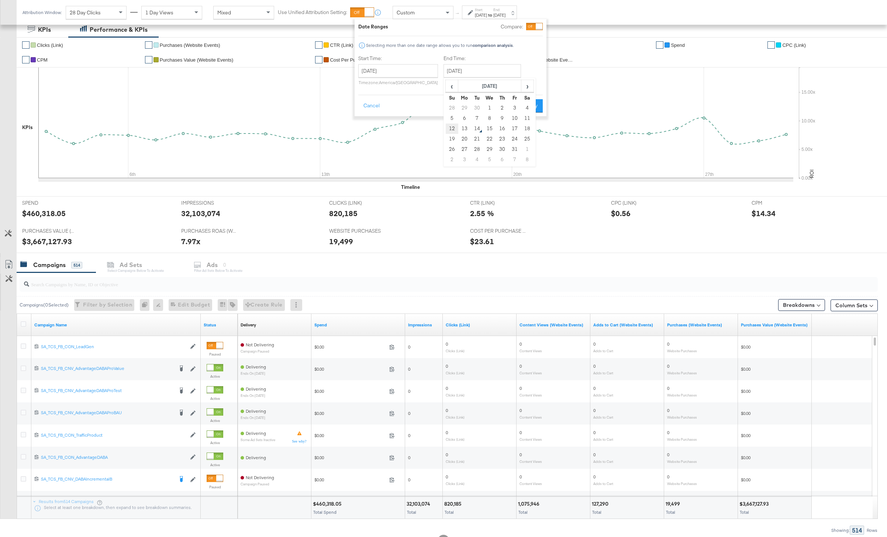
click at [453, 129] on td "12" at bounding box center [452, 129] width 13 height 10
type input "October 12th 2025"
click at [529, 109] on button "Apply" at bounding box center [531, 105] width 23 height 13
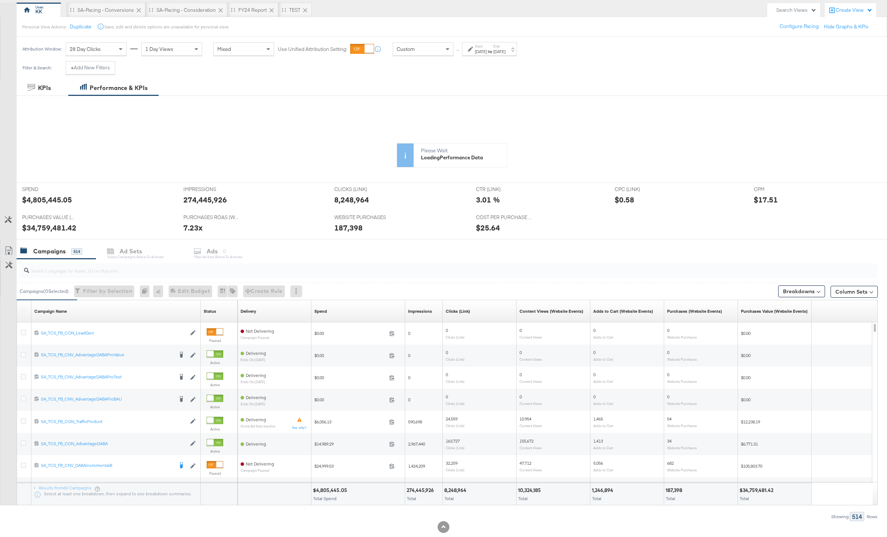
scroll to position [82, 0]
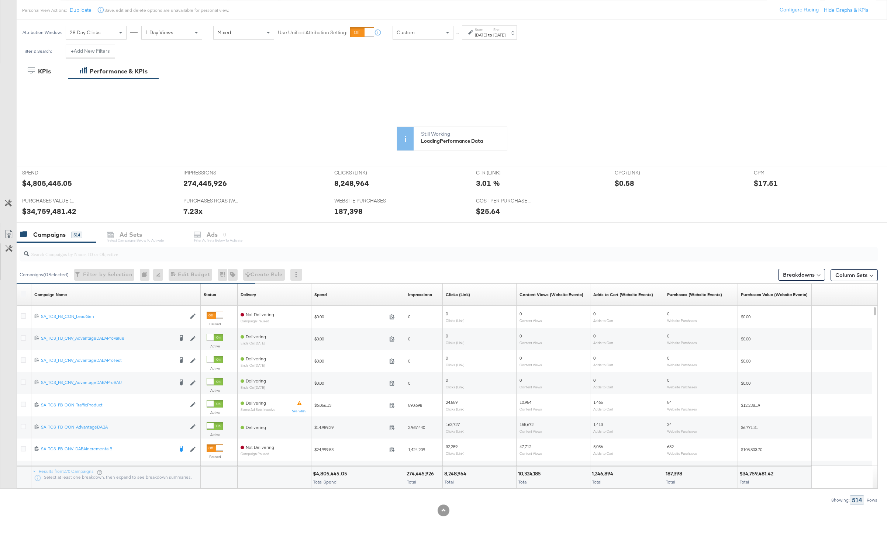
click at [665, 268] on div "Column Sets" at bounding box center [853, 274] width 47 height 12
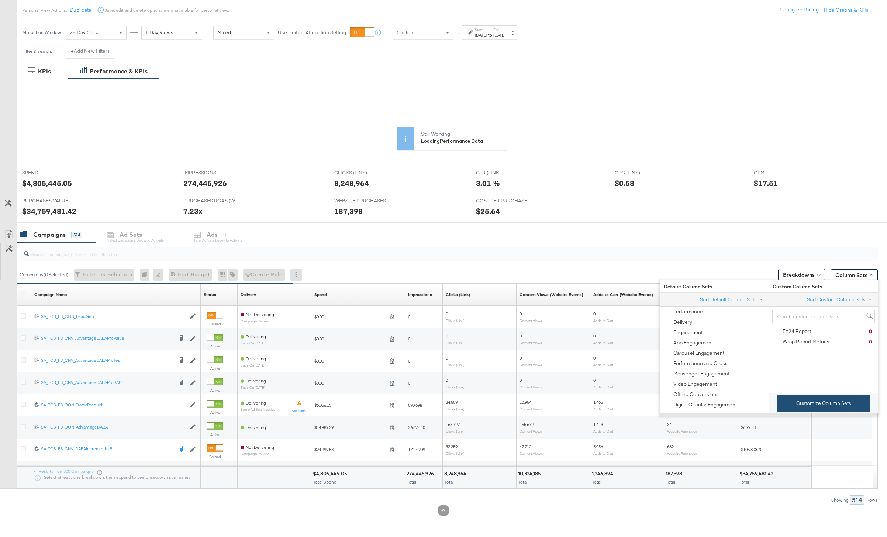
click at [665, 402] on button "Customize Column Sets" at bounding box center [823, 403] width 93 height 17
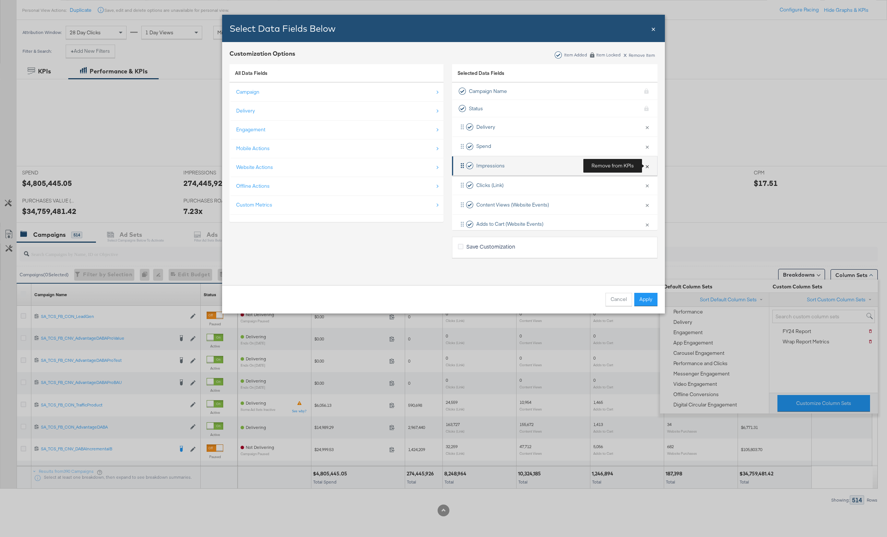
click at [649, 169] on button "×" at bounding box center [647, 165] width 10 height 15
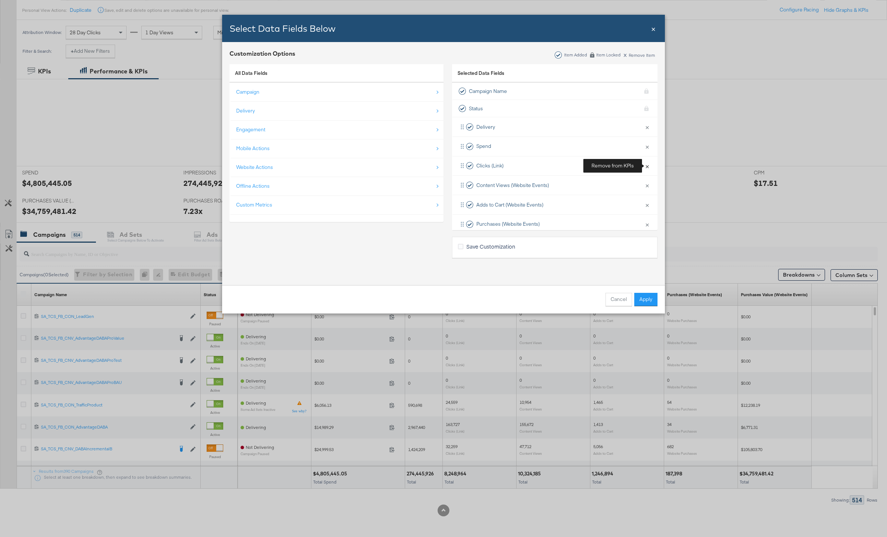
click at [649, 169] on button "×" at bounding box center [647, 165] width 10 height 15
click at [649, 177] on button "×" at bounding box center [647, 184] width 10 height 15
click at [649, 169] on button "×" at bounding box center [647, 165] width 10 height 15
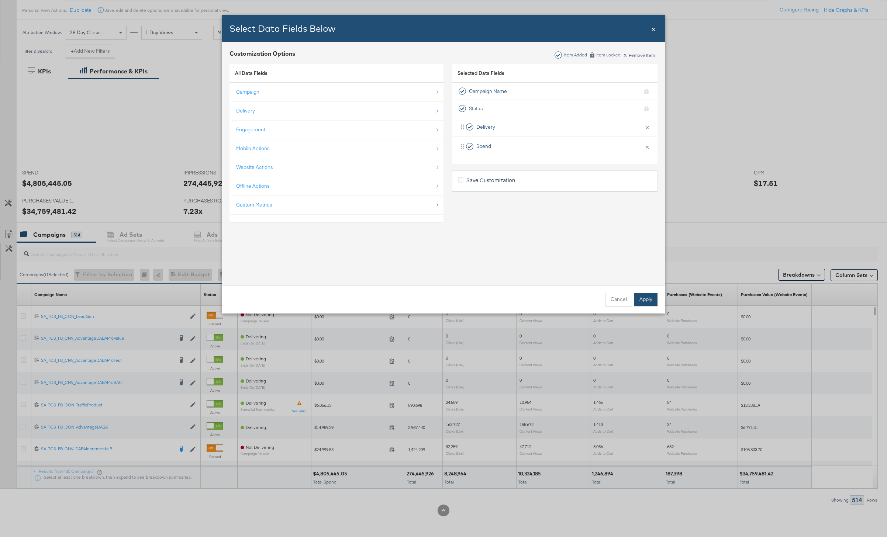
click at [649, 301] on button "Apply" at bounding box center [645, 299] width 23 height 13
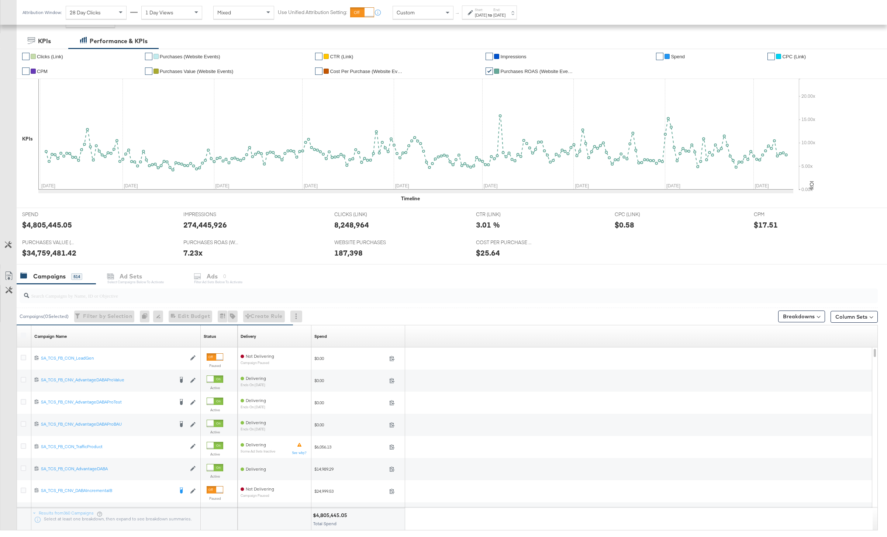
scroll to position [154, 0]
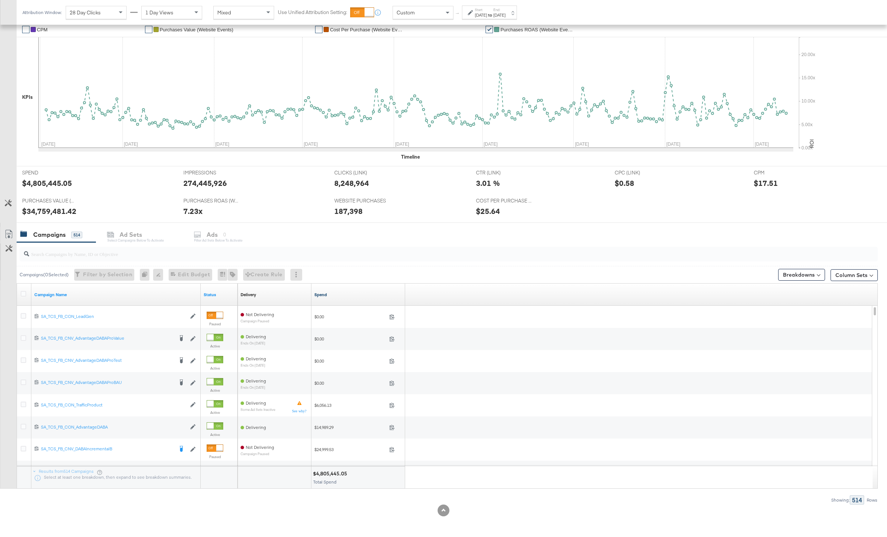
click at [315, 293] on link "Spend" at bounding box center [358, 295] width 88 height 6
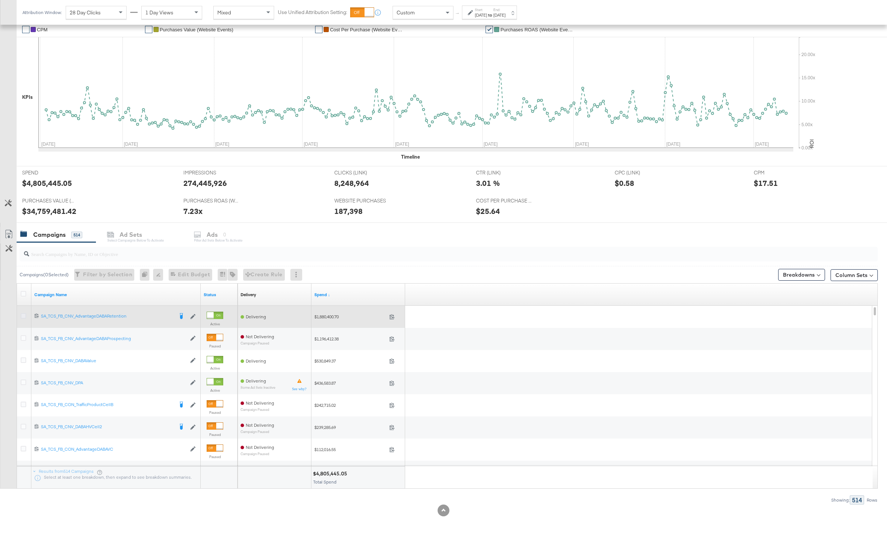
click at [23, 317] on icon at bounding box center [24, 316] width 6 height 6
click at [0, 0] on input "checkbox" at bounding box center [0, 0] width 0 height 0
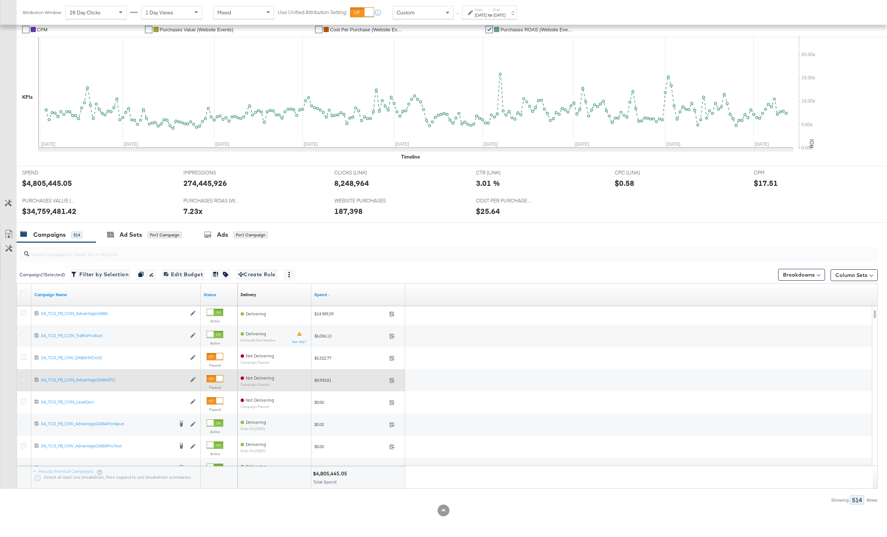
click at [24, 379] on icon at bounding box center [24, 380] width 6 height 6
click at [0, 0] on input "checkbox" at bounding box center [0, 0] width 0 height 0
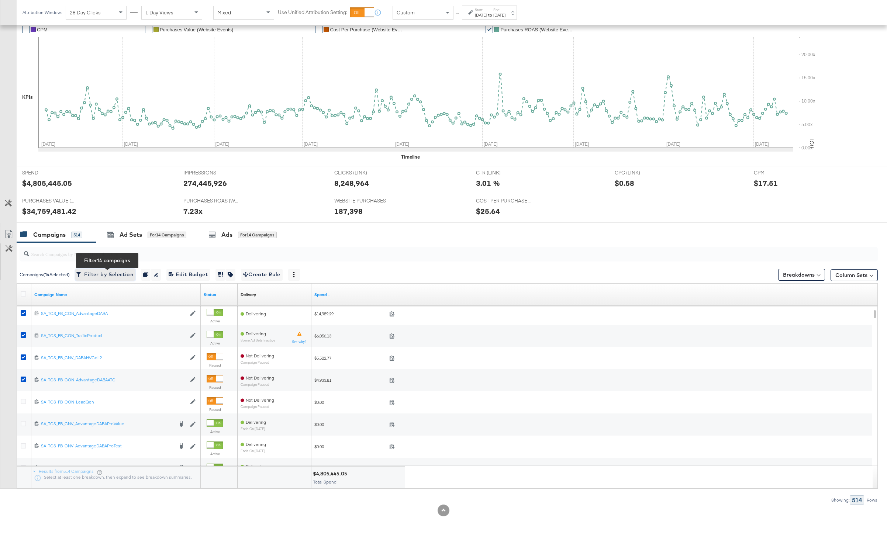
click at [109, 277] on span "Filter by Selection Filter 14 campaigns" at bounding box center [105, 274] width 56 height 9
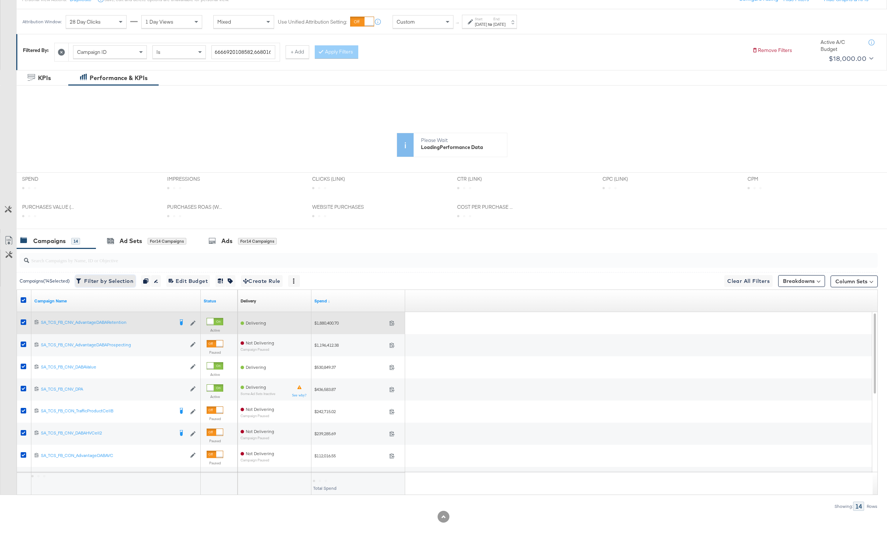
scroll to position [97, 0]
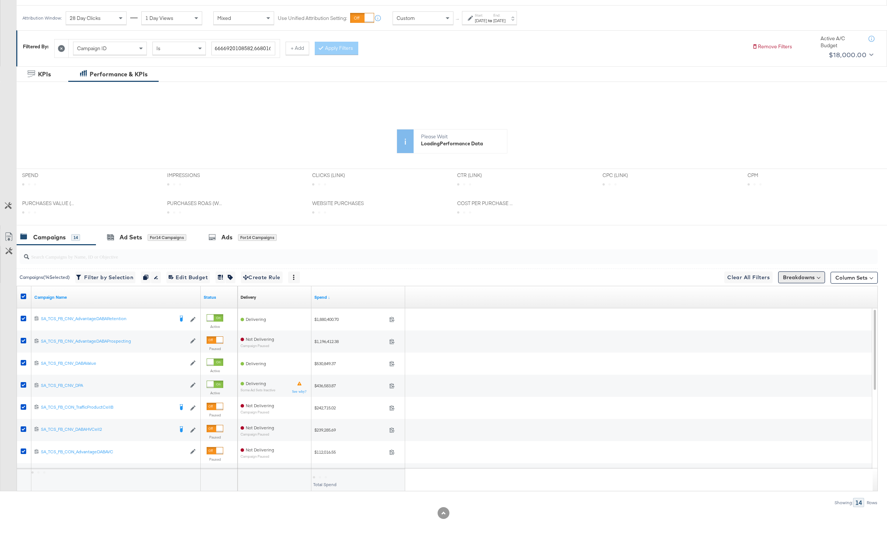
click at [665, 278] on button "Breakdowns" at bounding box center [801, 277] width 47 height 12
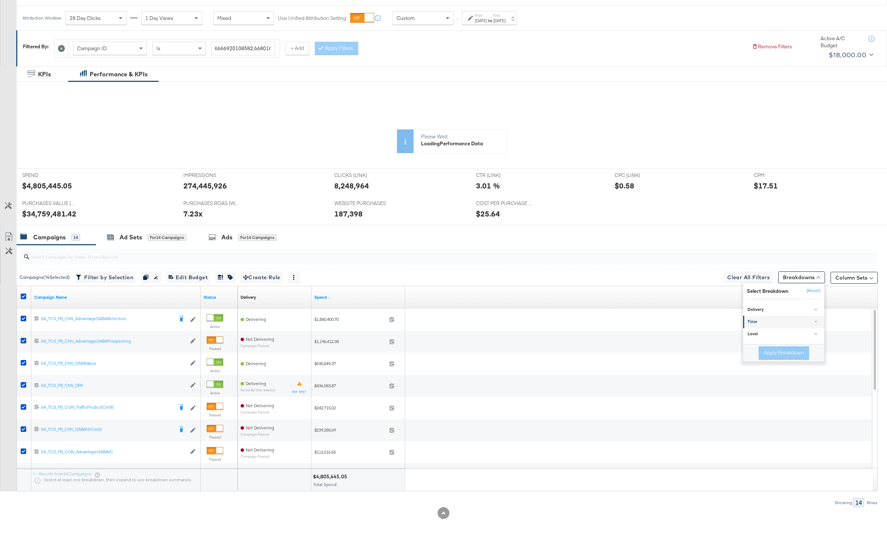
click at [665, 322] on div "Time" at bounding box center [783, 322] width 73 height 6
click at [665, 341] on div "Day" at bounding box center [784, 340] width 80 height 7
click at [665, 394] on button "Apply Breakdown" at bounding box center [783, 390] width 51 height 13
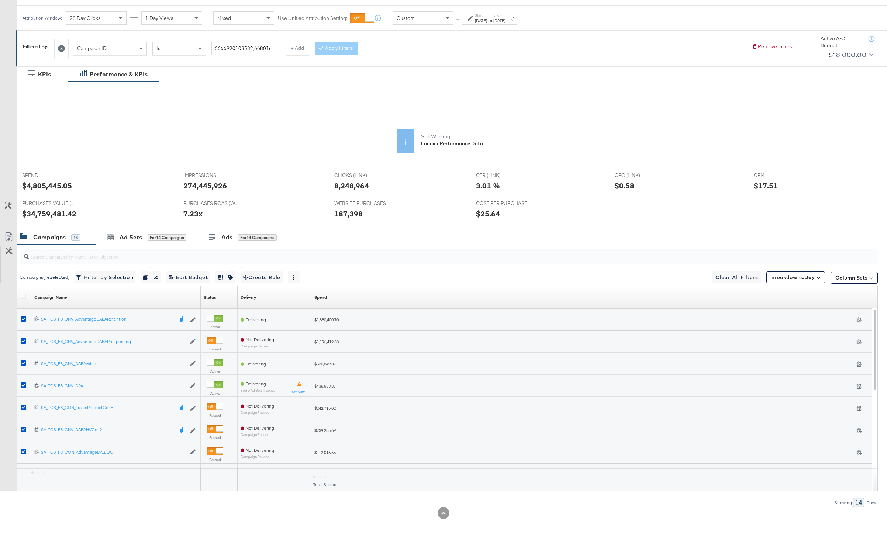
scroll to position [0, 0]
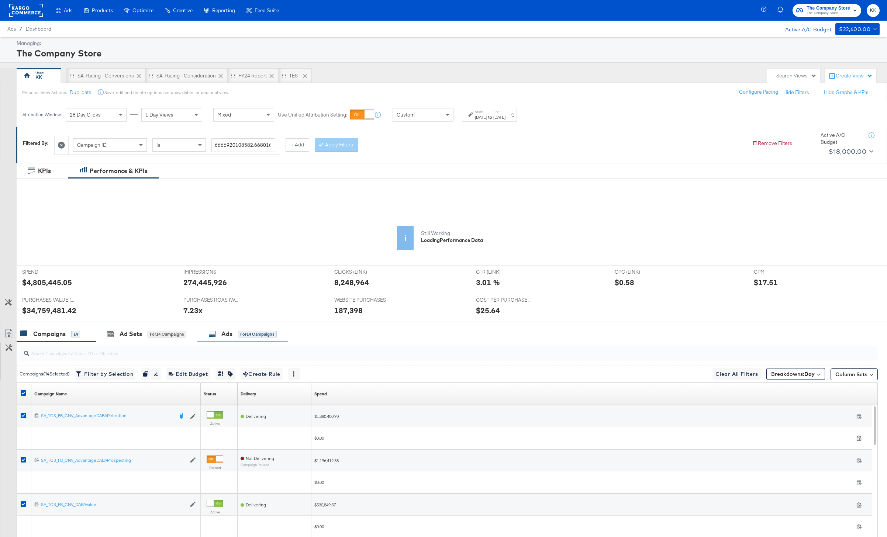
click at [248, 327] on div "Ads for 14 Campaigns" at bounding box center [242, 334] width 90 height 16
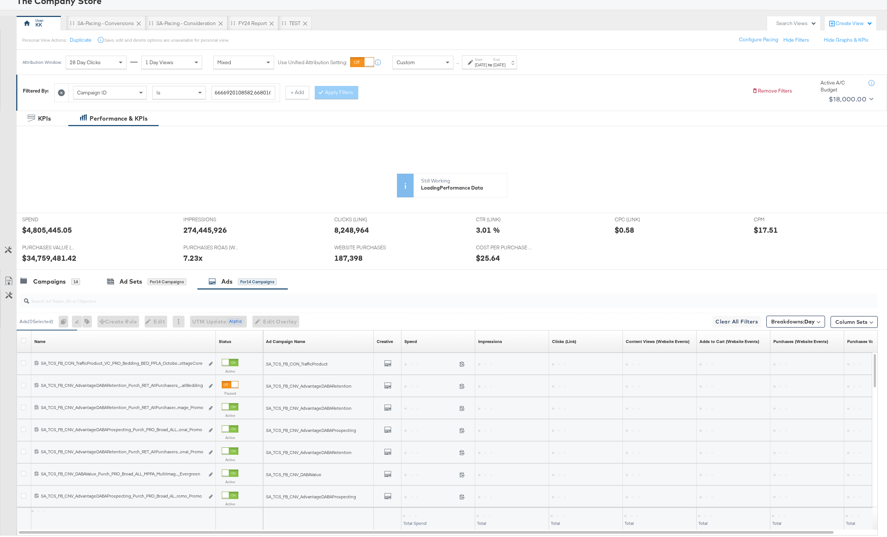
scroll to position [99, 0]
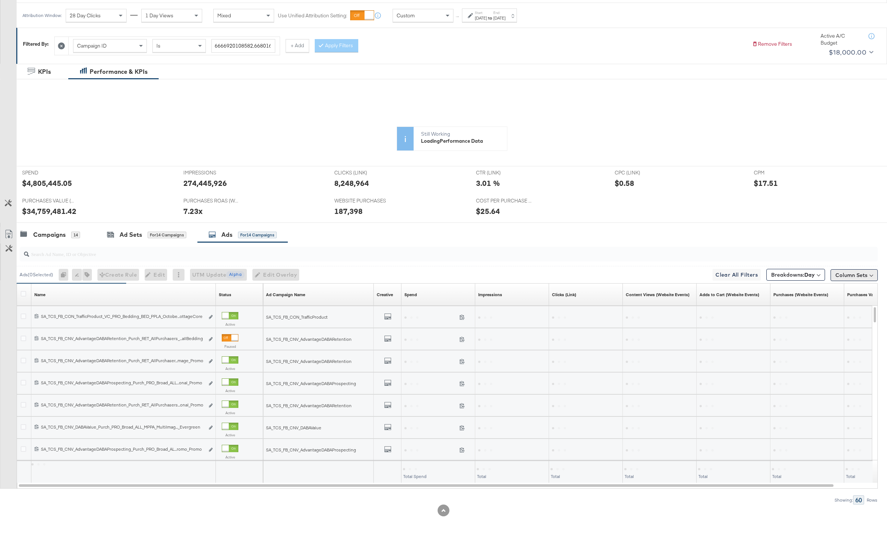
click at [665, 274] on button "Column Sets" at bounding box center [853, 275] width 47 height 12
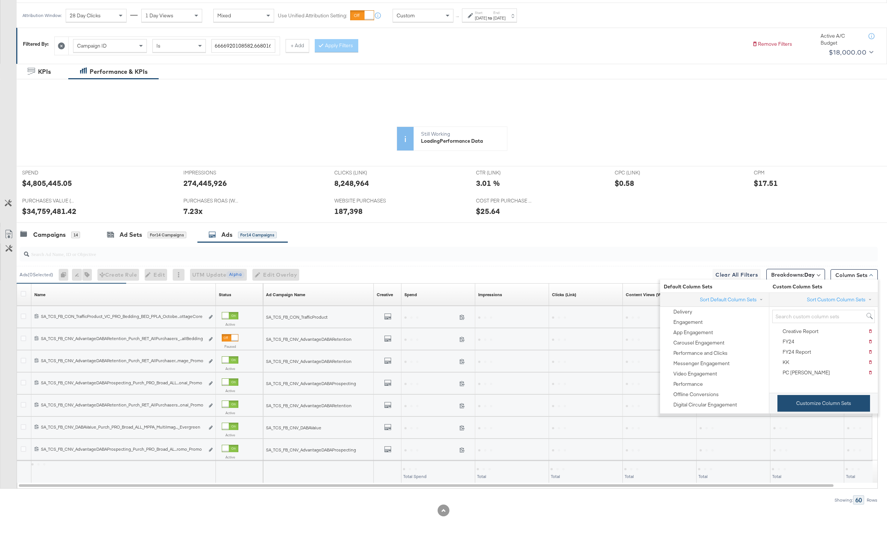
click at [665, 402] on button "Customize Column Sets" at bounding box center [823, 403] width 93 height 17
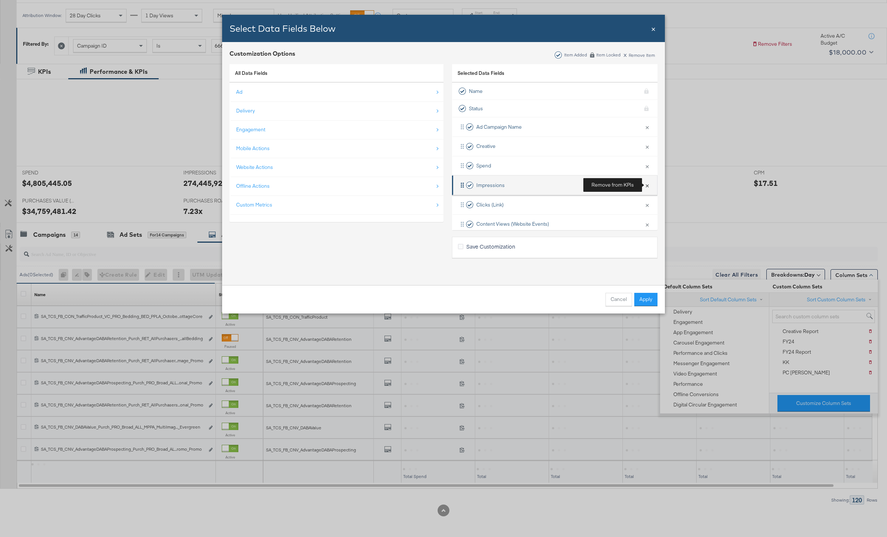
click at [648, 185] on button "×" at bounding box center [647, 184] width 10 height 15
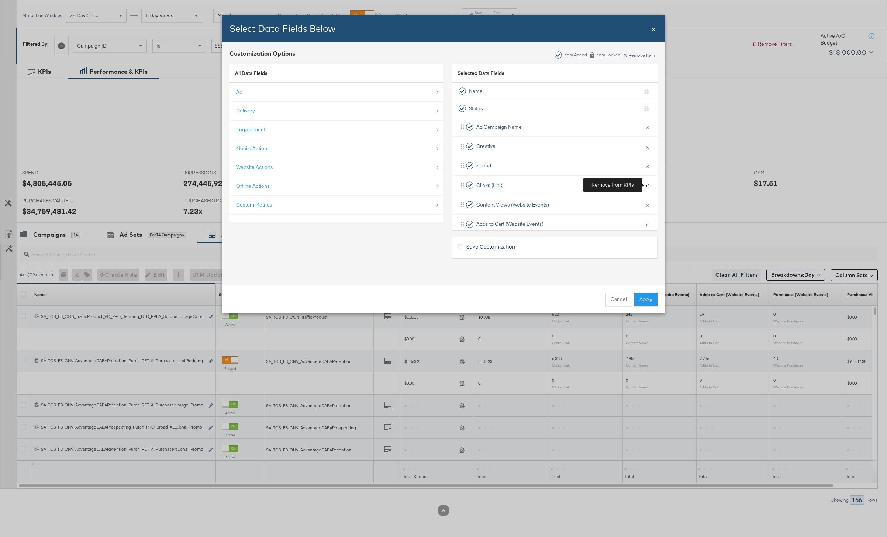
click at [648, 185] on button "×" at bounding box center [647, 184] width 10 height 15
click at [648, 197] on button "×" at bounding box center [647, 204] width 10 height 15
click at [648, 185] on button "×" at bounding box center [647, 184] width 10 height 15
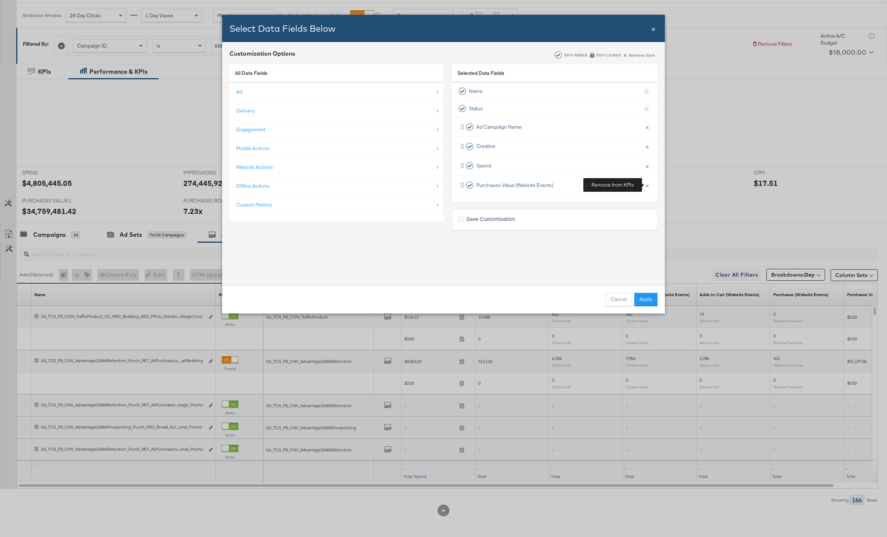
click at [648, 185] on div "Selected Data Fields Name KPI locked Status KPI locked Ad Campaign Name × Remov…" at bounding box center [554, 147] width 205 height 175
click at [647, 294] on button "Apply" at bounding box center [645, 299] width 23 height 13
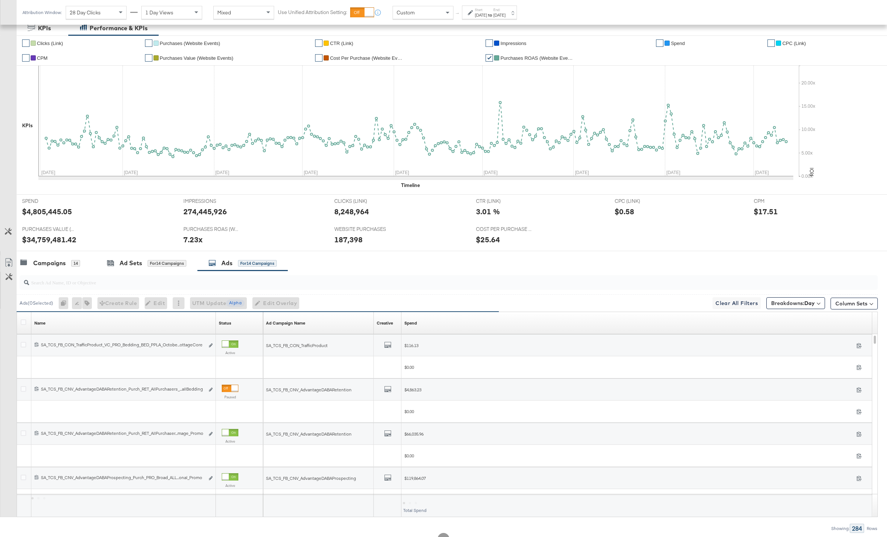
scroll to position [171, 0]
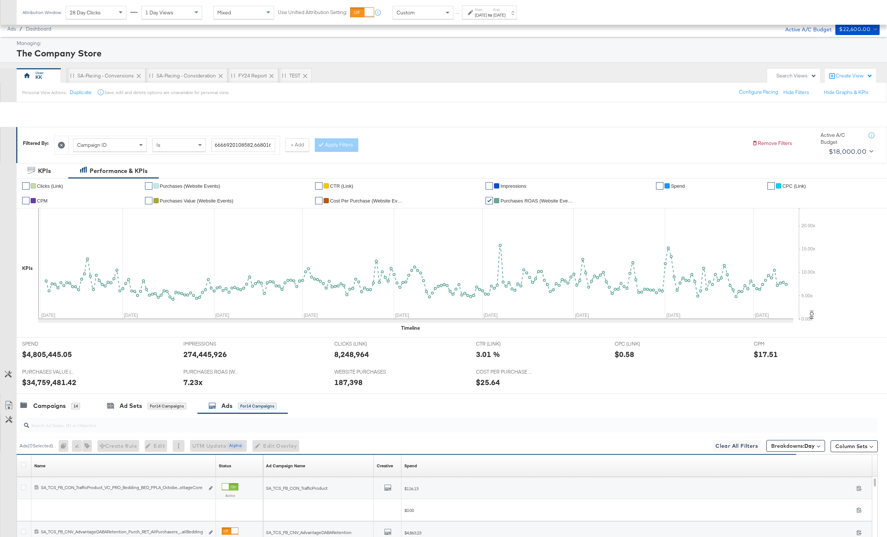
scroll to position [171, 0]
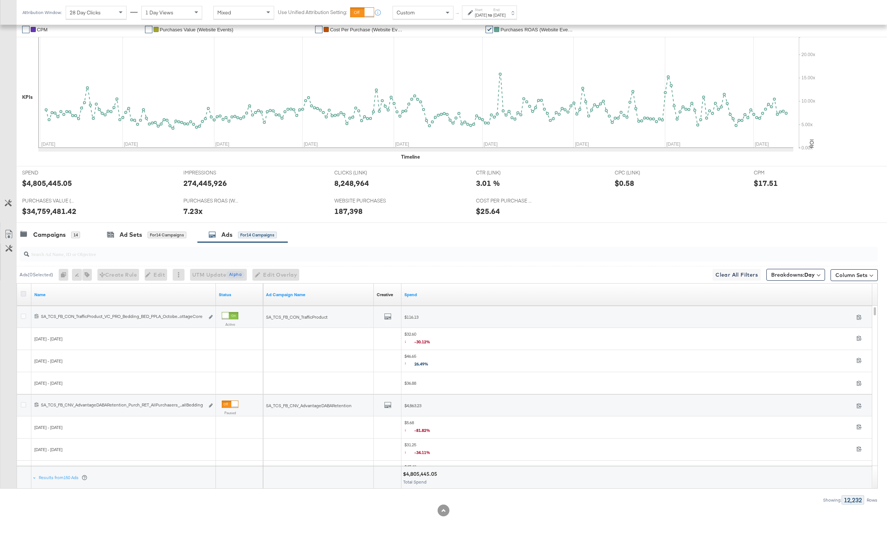
click at [23, 294] on icon at bounding box center [24, 294] width 6 height 6
click at [0, 0] on input "checkbox" at bounding box center [0, 0] width 0 height 0
click at [10, 232] on icon at bounding box center [8, 234] width 9 height 9
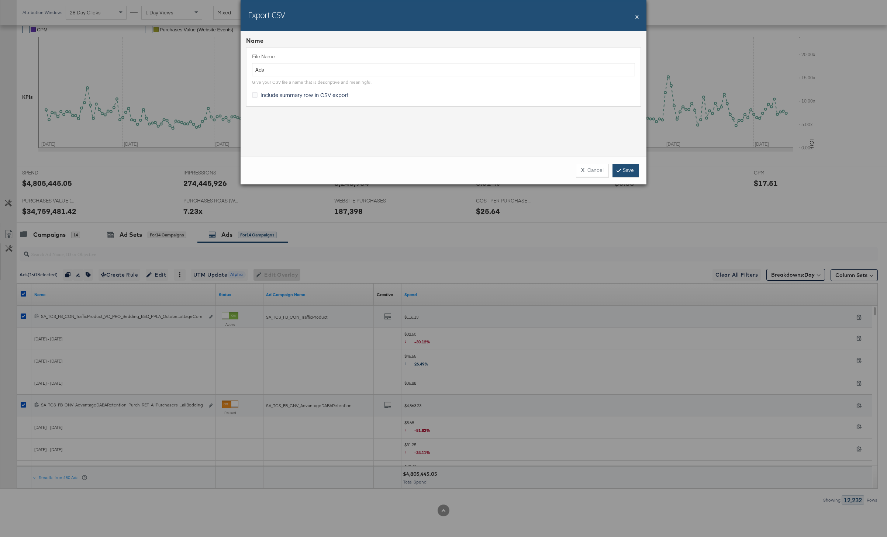
click at [623, 168] on link "Save" at bounding box center [625, 170] width 27 height 13
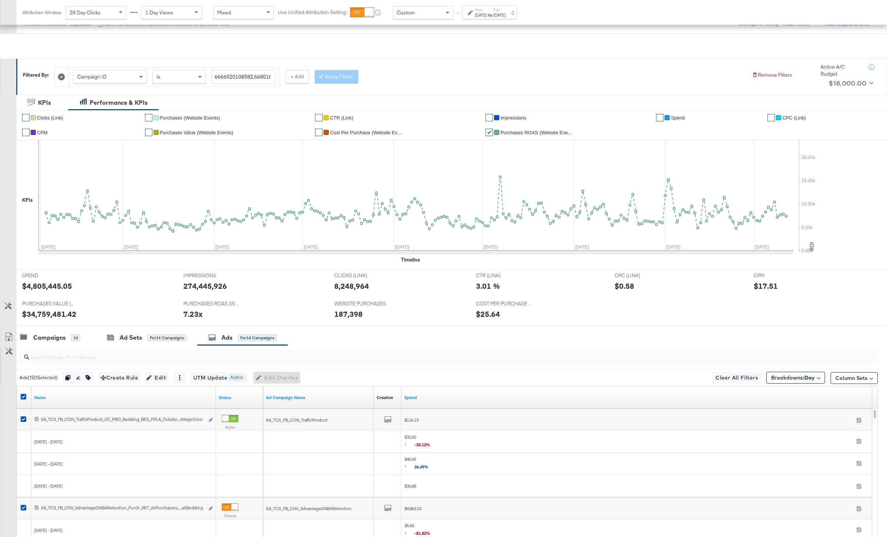
scroll to position [0, 0]
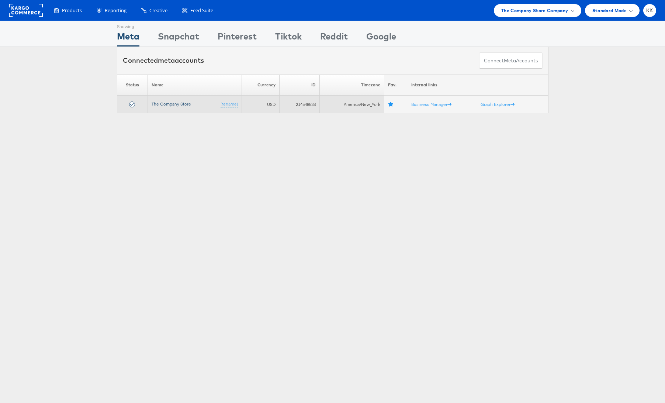
click at [159, 102] on link "The Company Store" at bounding box center [171, 104] width 39 height 6
click at [175, 105] on link "The Company Store" at bounding box center [171, 104] width 39 height 6
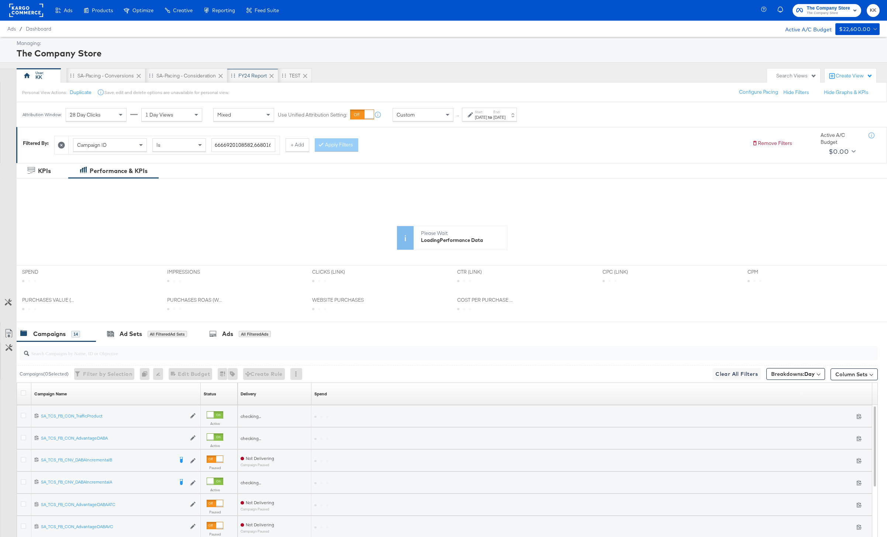
click at [251, 76] on div "FY24 Report" at bounding box center [252, 75] width 28 height 7
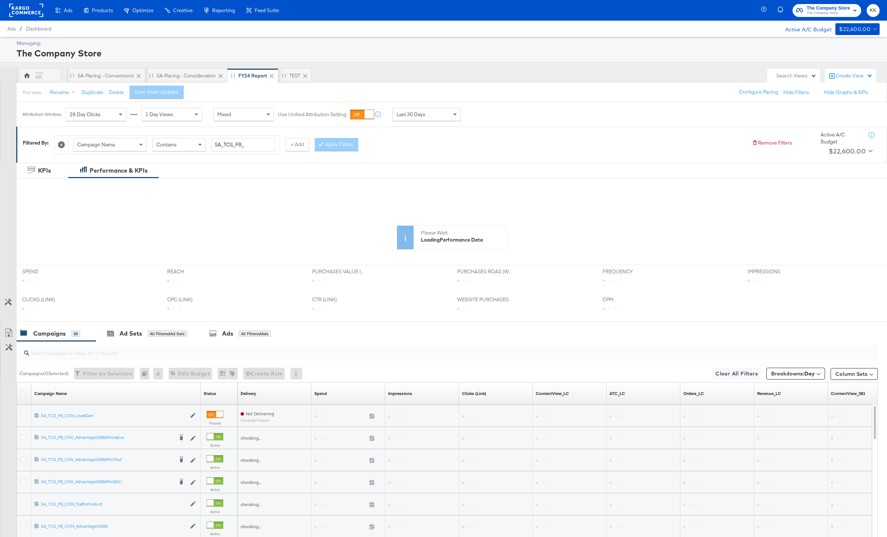
click at [423, 116] on span "Last 30 Days" at bounding box center [411, 114] width 29 height 7
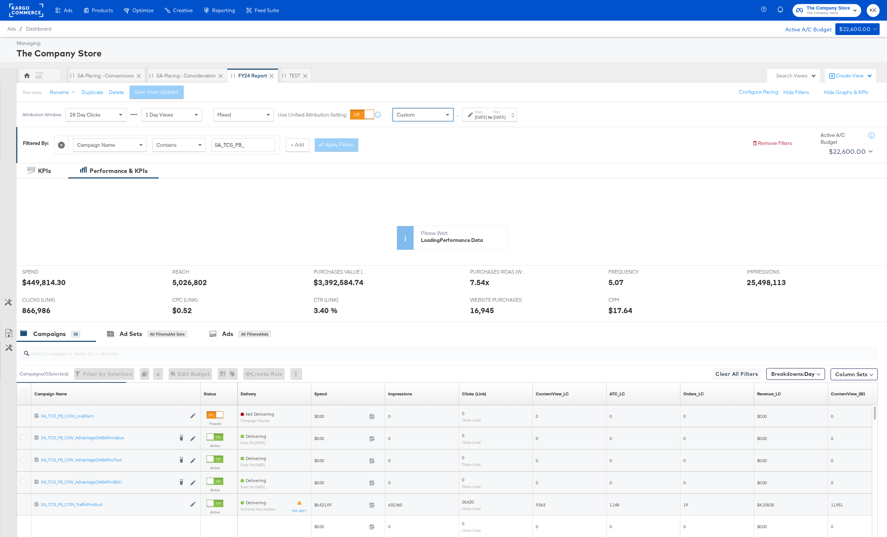
click at [478, 113] on label "Start:" at bounding box center [481, 112] width 12 height 5
click at [394, 182] on p "Timezone: [GEOGRAPHIC_DATA]/[GEOGRAPHIC_DATA]" at bounding box center [401, 185] width 80 height 6
click at [147, 328] on div "Ad Sets All Filtered Ad Sets" at bounding box center [147, 334] width 102 height 16
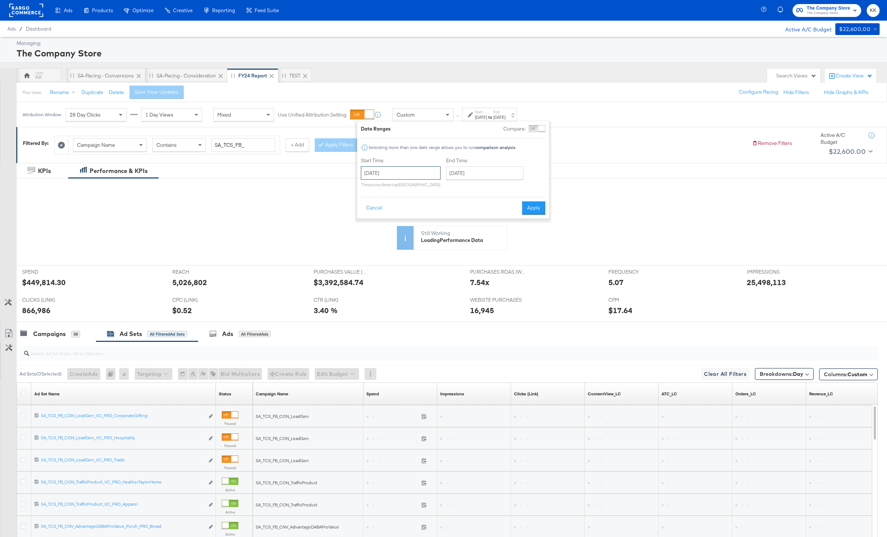
click at [399, 174] on input "[DATE]" at bounding box center [401, 172] width 80 height 13
click at [370, 192] on span "‹" at bounding box center [368, 188] width 11 height 11
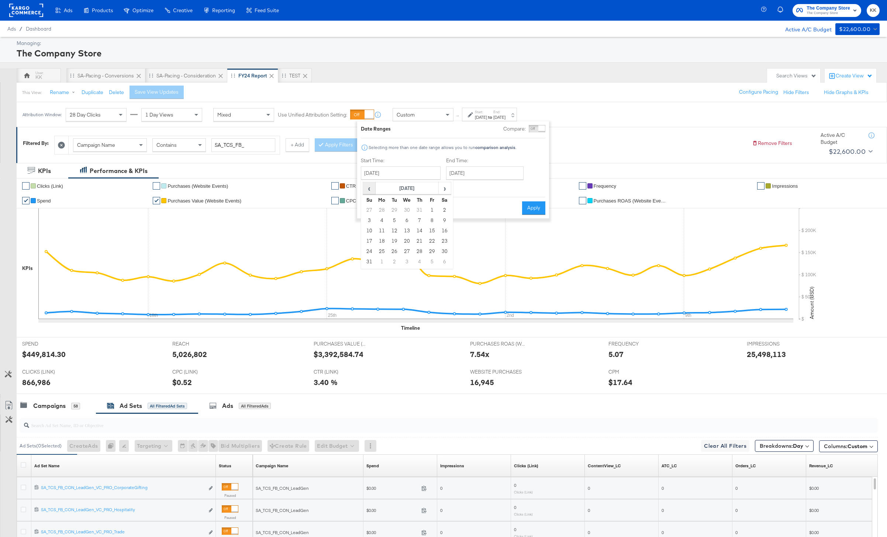
click at [370, 192] on span "‹" at bounding box center [368, 188] width 11 height 11
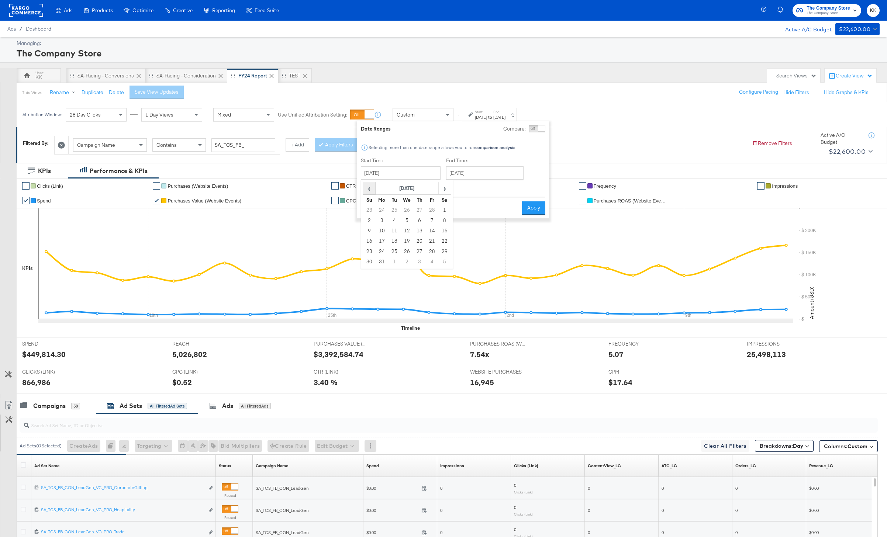
click at [370, 192] on span "‹" at bounding box center [368, 188] width 11 height 11
click at [383, 217] on td "3" at bounding box center [381, 220] width 13 height 10
type input "[DATE]"
click at [487, 176] on input "[DATE]" at bounding box center [482, 172] width 77 height 13
click at [459, 231] on td "13" at bounding box center [465, 231] width 13 height 10
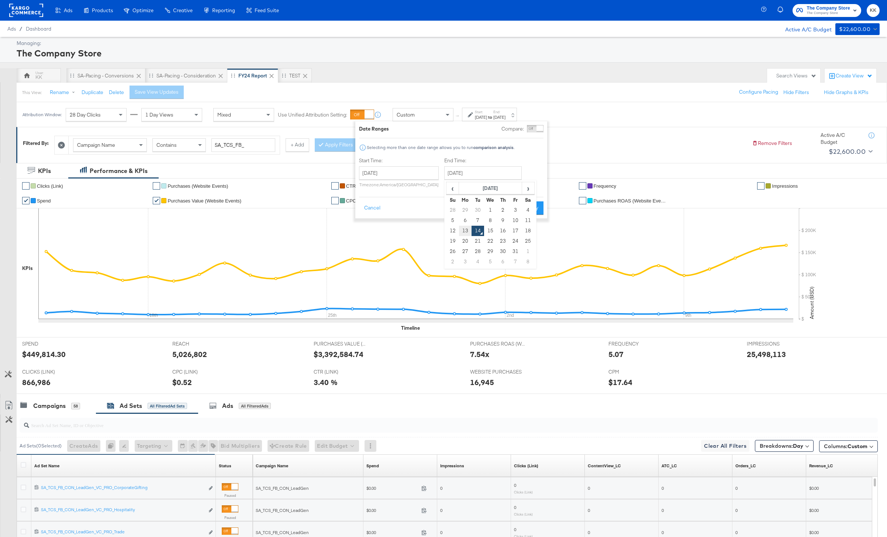
type input "[DATE]"
click at [519, 215] on div "Date Ranges Compare: Comparison is not available when breakdowns are selected S…" at bounding box center [451, 169] width 192 height 97
click at [529, 212] on button "Apply" at bounding box center [531, 207] width 23 height 13
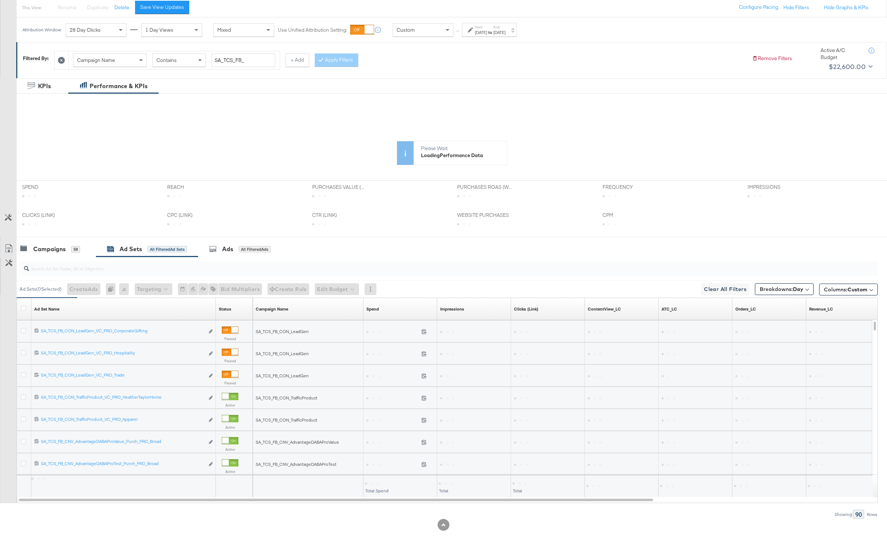
scroll to position [99, 0]
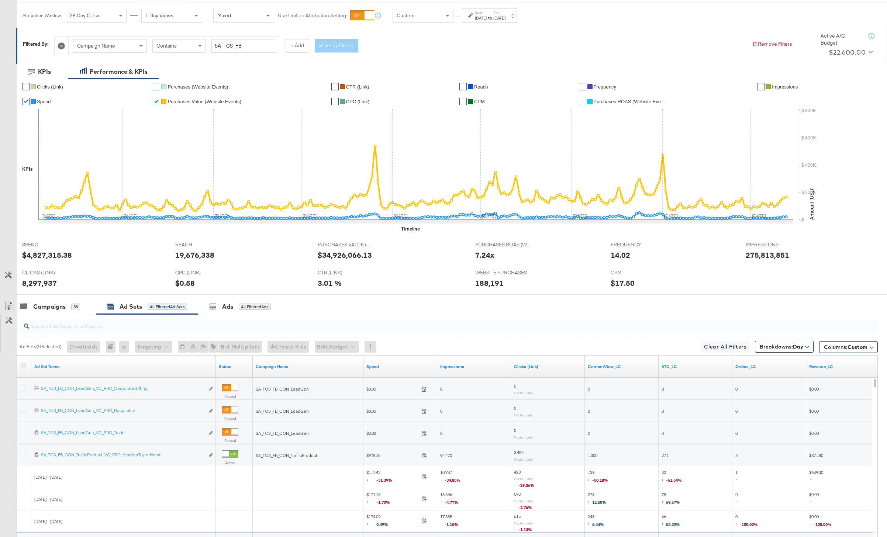
click at [22, 366] on icon at bounding box center [24, 366] width 6 height 6
click at [0, 0] on input "checkbox" at bounding box center [0, 0] width 0 height 0
click at [11, 303] on icon at bounding box center [8, 306] width 9 height 9
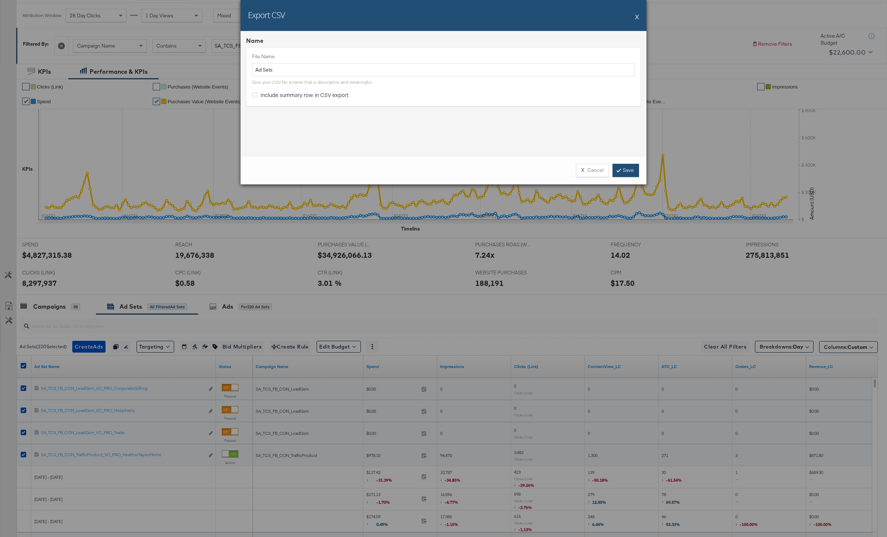
click at [621, 167] on link "Save" at bounding box center [625, 170] width 27 height 13
